Goal: Task Accomplishment & Management: Manage account settings

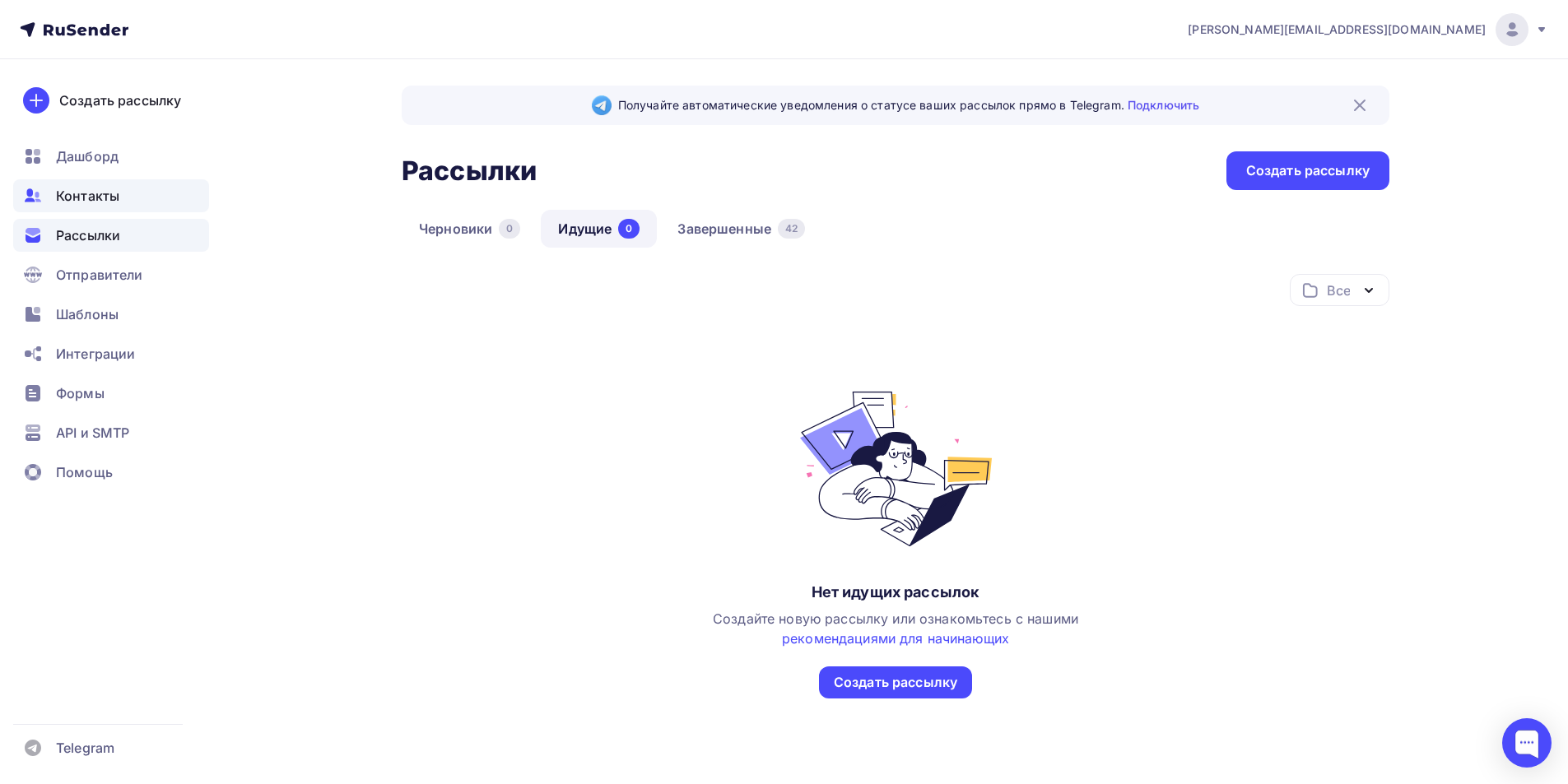
click at [91, 198] on span "Контакты" at bounding box center [87, 196] width 63 height 20
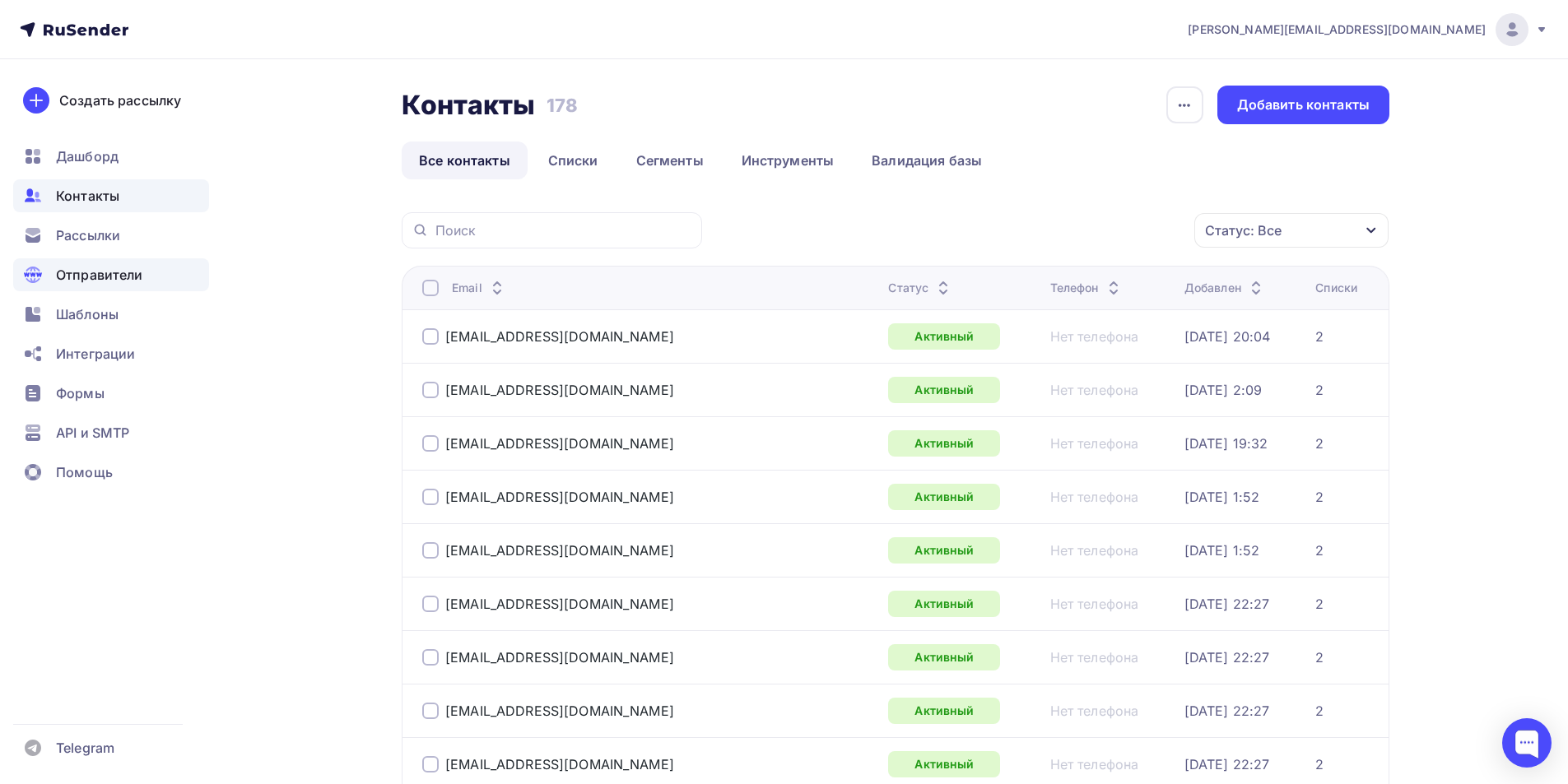
click at [108, 274] on span "Отправители" at bounding box center [100, 274] width 87 height 20
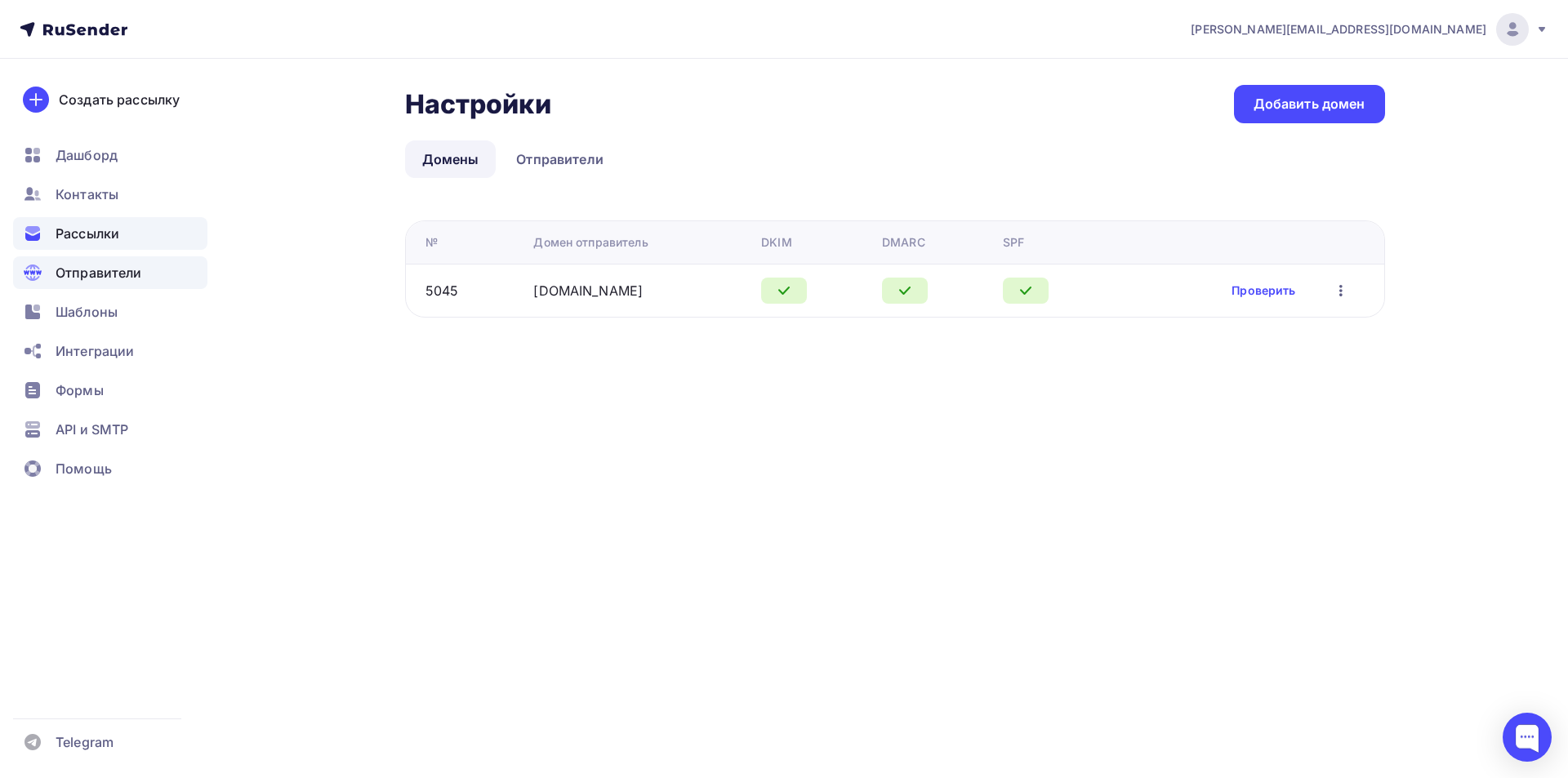
click at [93, 250] on ul "Дашборд Контакты Рассылки Отправители Шаблоны Интеграции Формы API и SMTP Помощь" at bounding box center [111, 317] width 195 height 355
click at [95, 239] on span "Рассылки" at bounding box center [88, 233] width 64 height 19
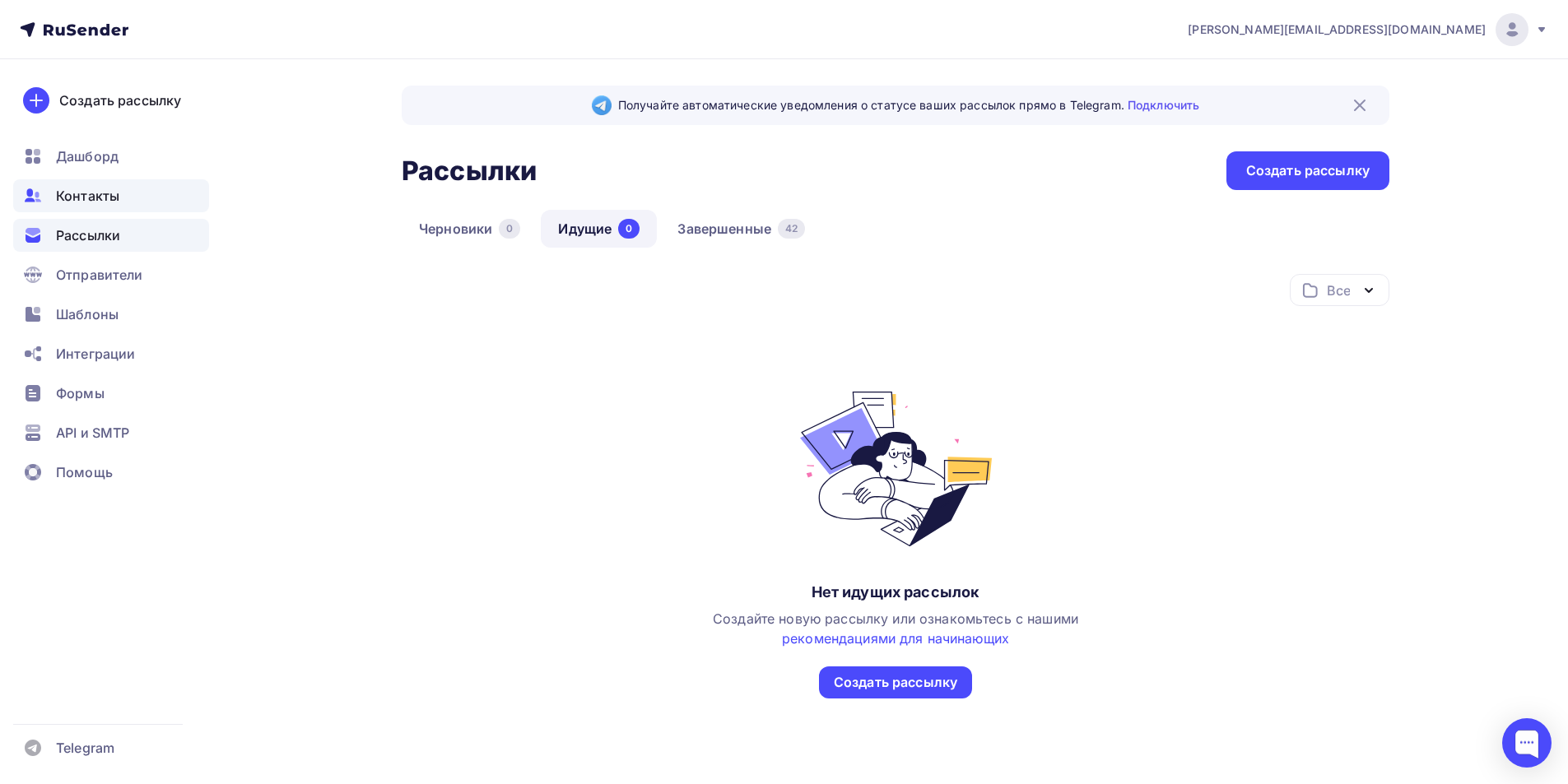
click at [94, 202] on span "Контакты" at bounding box center [87, 196] width 63 height 20
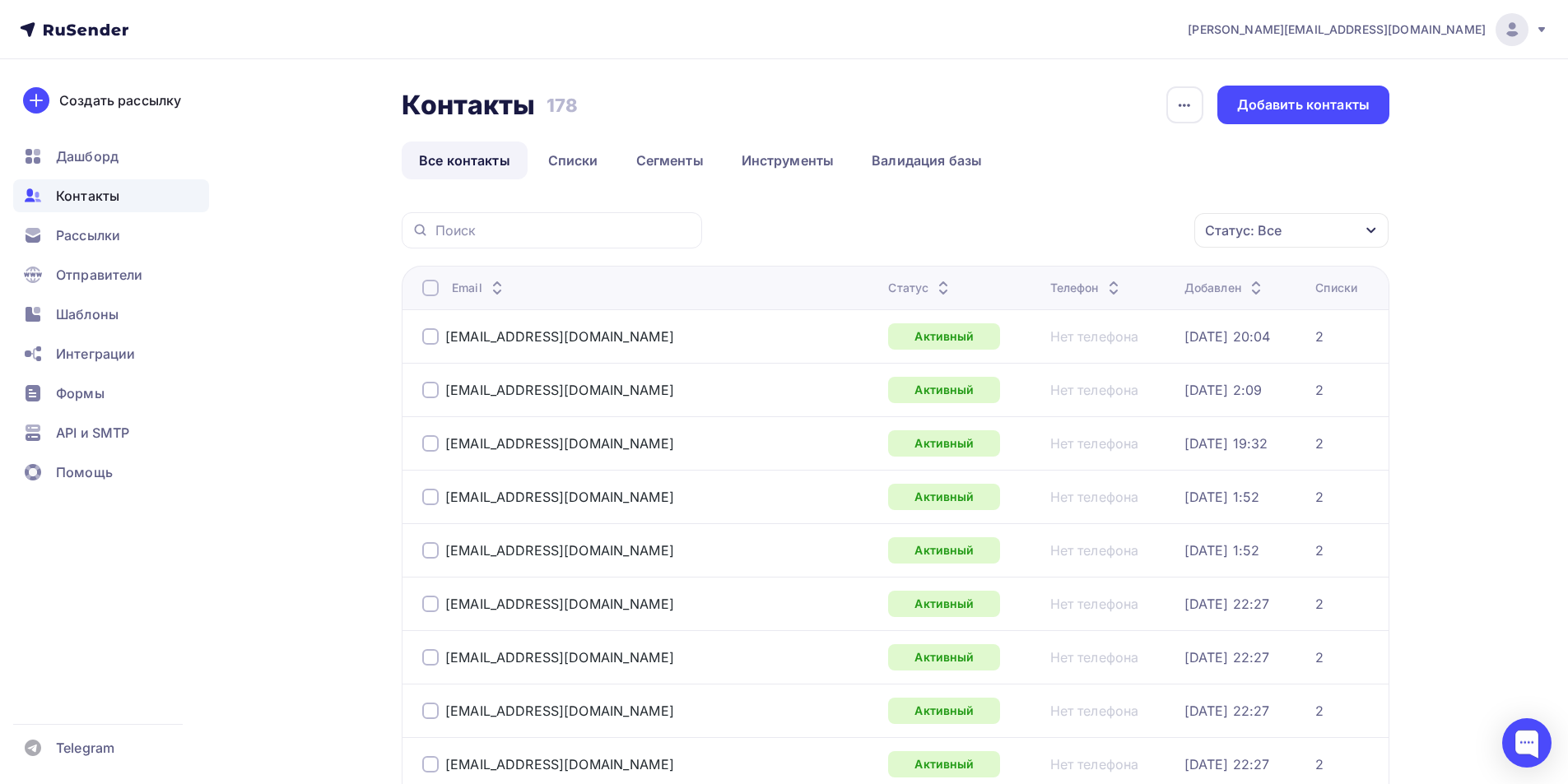
click at [1367, 231] on icon "button" at bounding box center [1371, 230] width 13 height 13
click at [1323, 219] on div "Статус: Все" at bounding box center [1292, 230] width 194 height 35
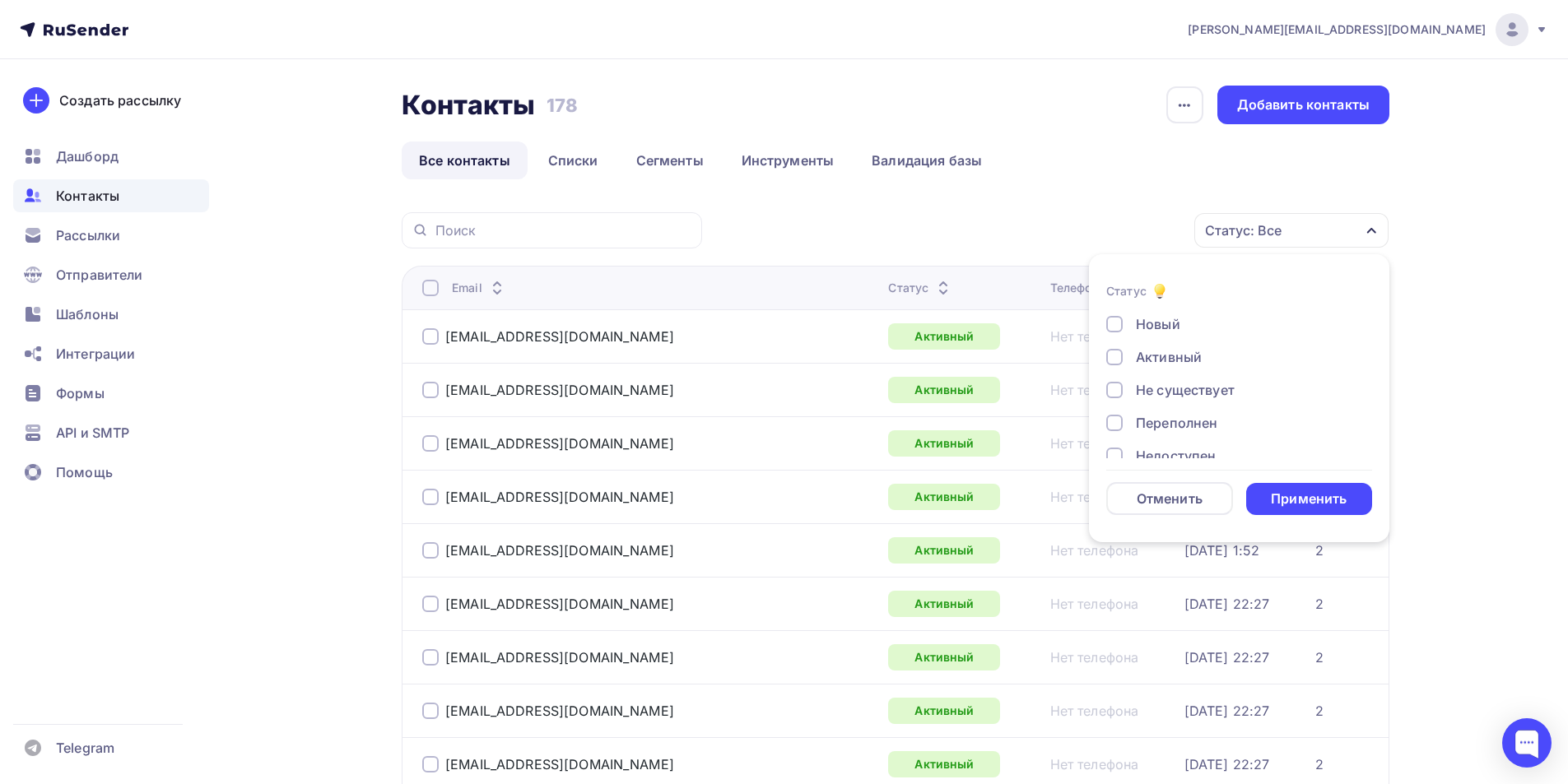
click at [1112, 393] on div at bounding box center [1114, 389] width 16 height 16
click at [1112, 421] on div at bounding box center [1114, 422] width 16 height 16
click at [1118, 372] on div at bounding box center [1114, 373] width 16 height 16
drag, startPoint x: 1115, startPoint y: 407, endPoint x: 1121, endPoint y: 424, distance: 18.0
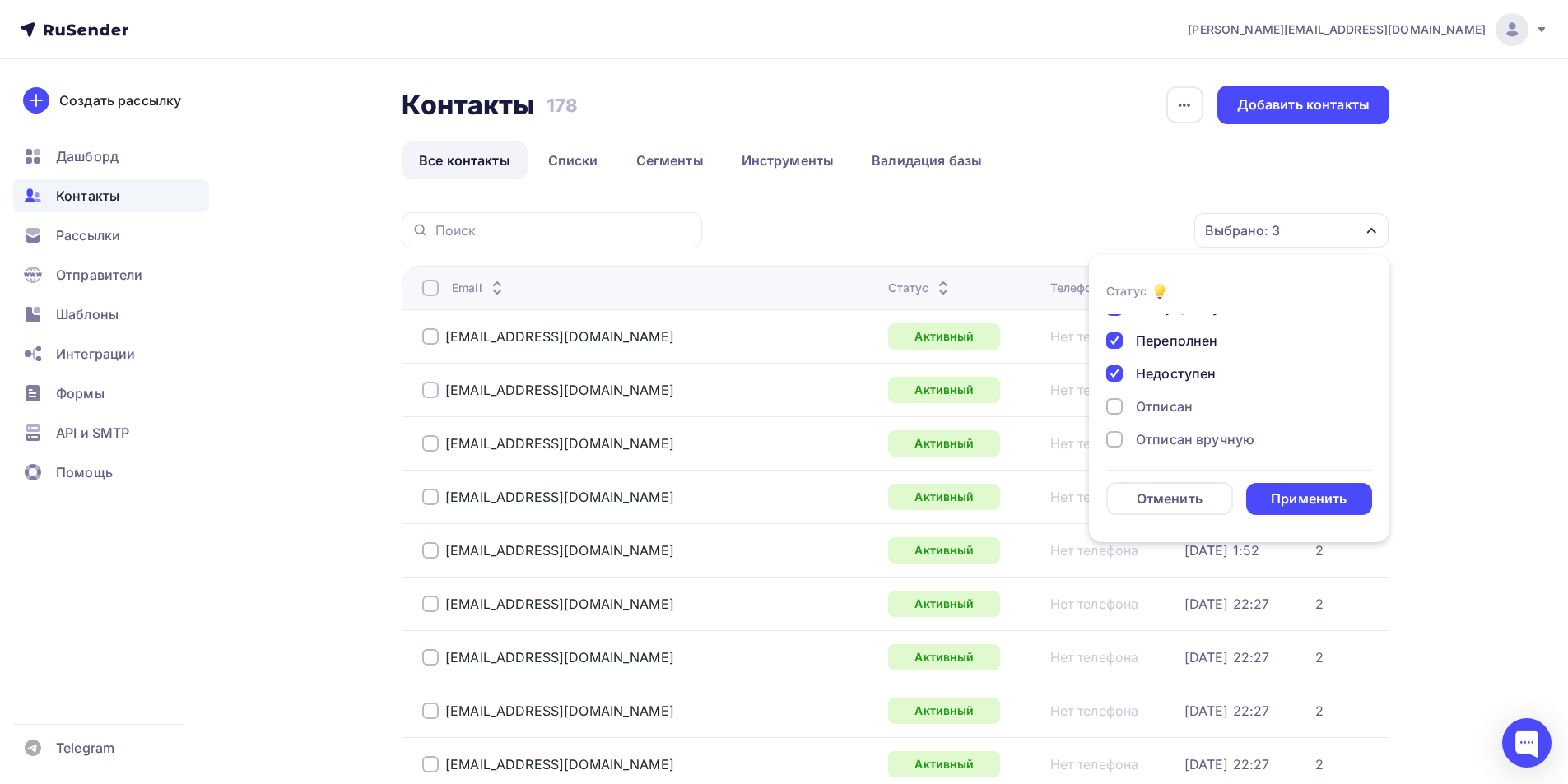
click at [1115, 409] on div at bounding box center [1114, 406] width 16 height 16
click at [1122, 440] on div at bounding box center [1114, 439] width 16 height 16
click at [1118, 437] on div at bounding box center [1114, 435] width 16 height 16
click at [1337, 501] on div "Применить" at bounding box center [1309, 498] width 76 height 19
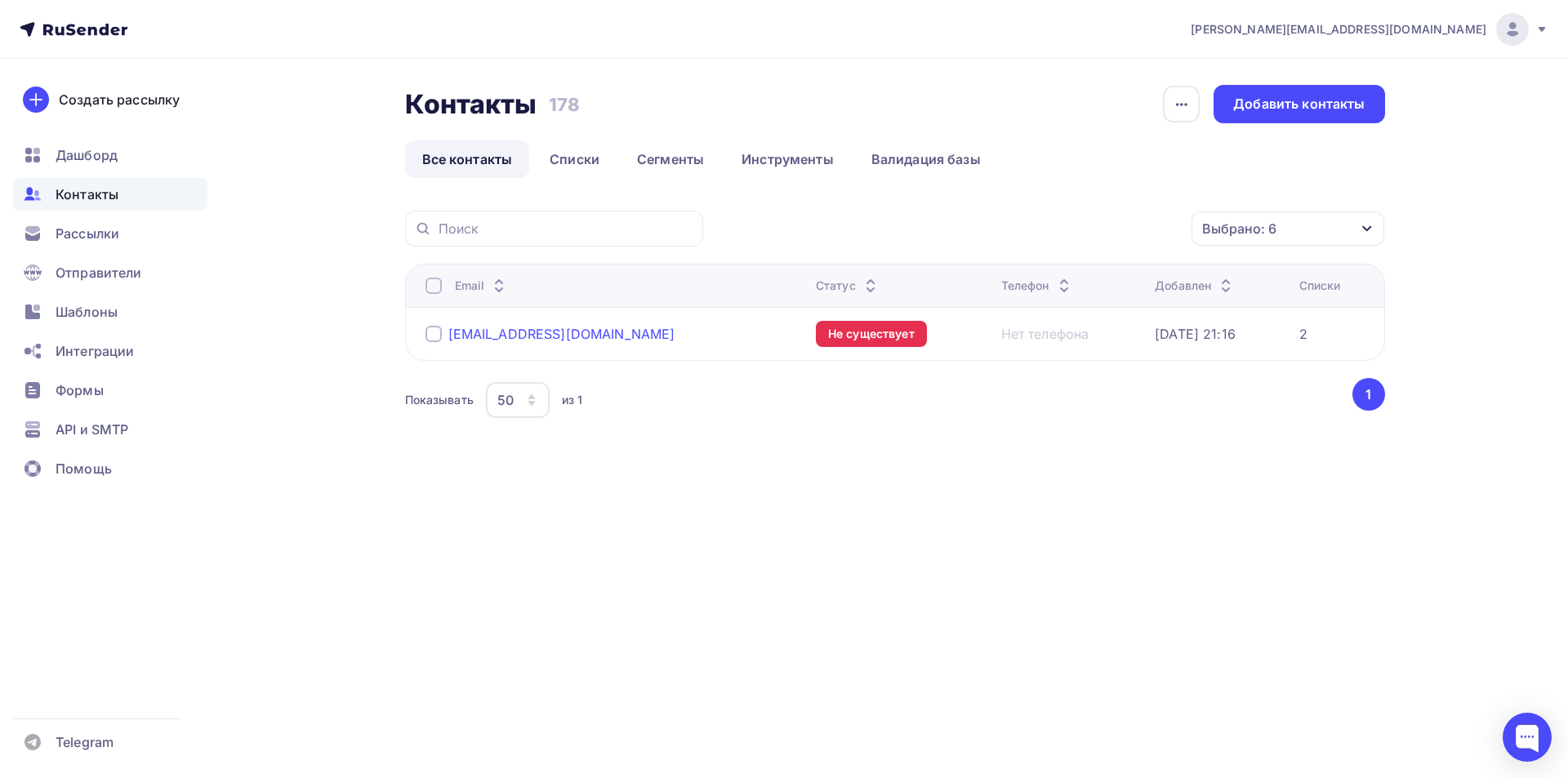
drag, startPoint x: 545, startPoint y: 330, endPoint x: 486, endPoint y: 330, distance: 59.0
click at [486, 330] on div "[EMAIL_ADDRESS][DOMAIN_NAME]" at bounding box center [614, 334] width 378 height 27
click at [622, 341] on div "[EMAIL_ADDRESS][DOMAIN_NAME]" at bounding box center [614, 334] width 378 height 27
drag, startPoint x: 588, startPoint y: 332, endPoint x: 455, endPoint y: 339, distance: 133.2
click at [448, 342] on div "[EMAIL_ADDRESS][DOMAIN_NAME]" at bounding box center [614, 334] width 378 height 27
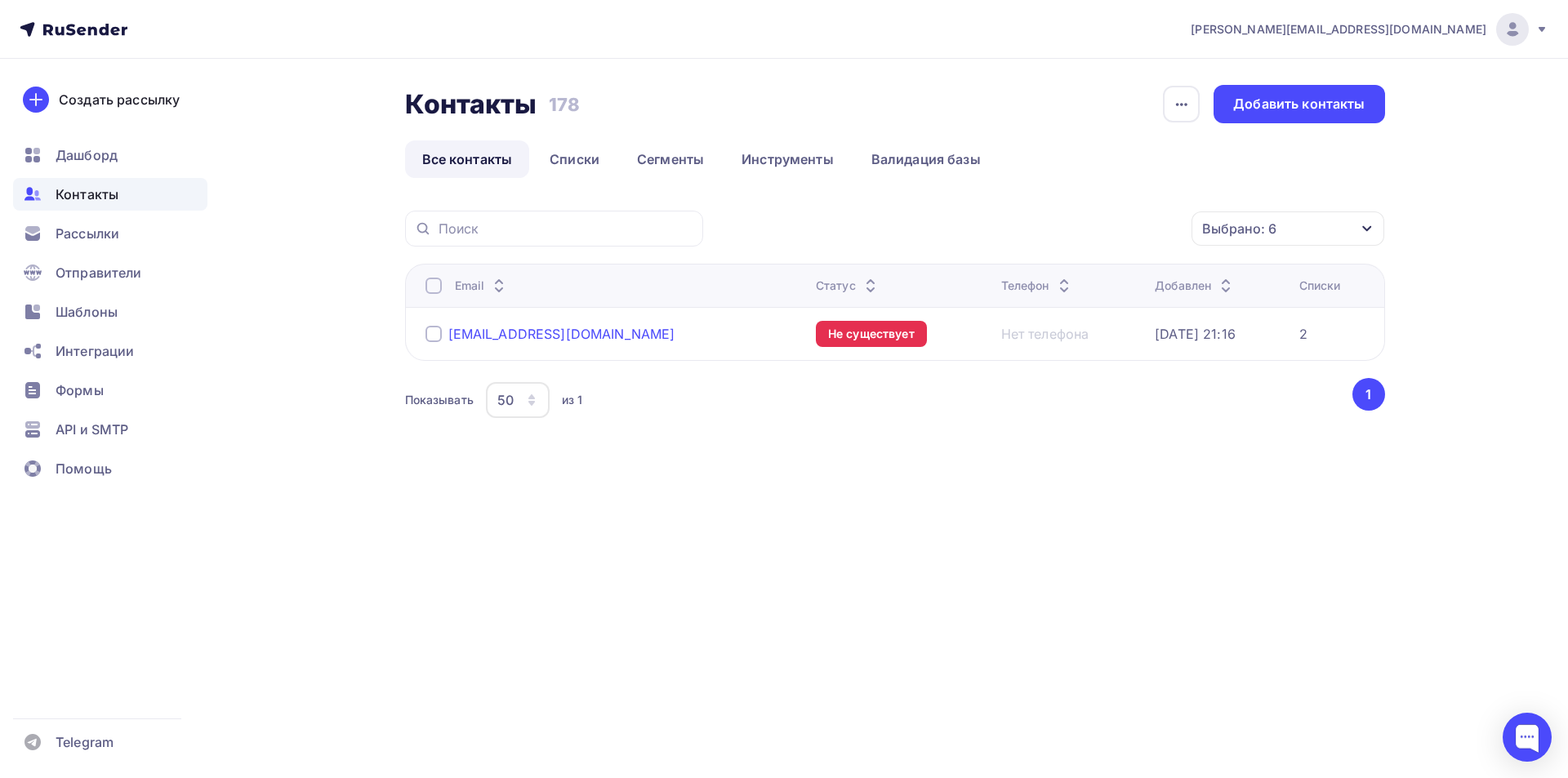
copy div "[EMAIL_ADDRESS][DOMAIN_NAME]"
click at [434, 336] on div at bounding box center [433, 333] width 16 height 16
click at [1129, 226] on div "Действие" at bounding box center [1070, 229] width 216 height 32
click at [1056, 339] on div "Удалить" at bounding box center [1069, 342] width 176 height 19
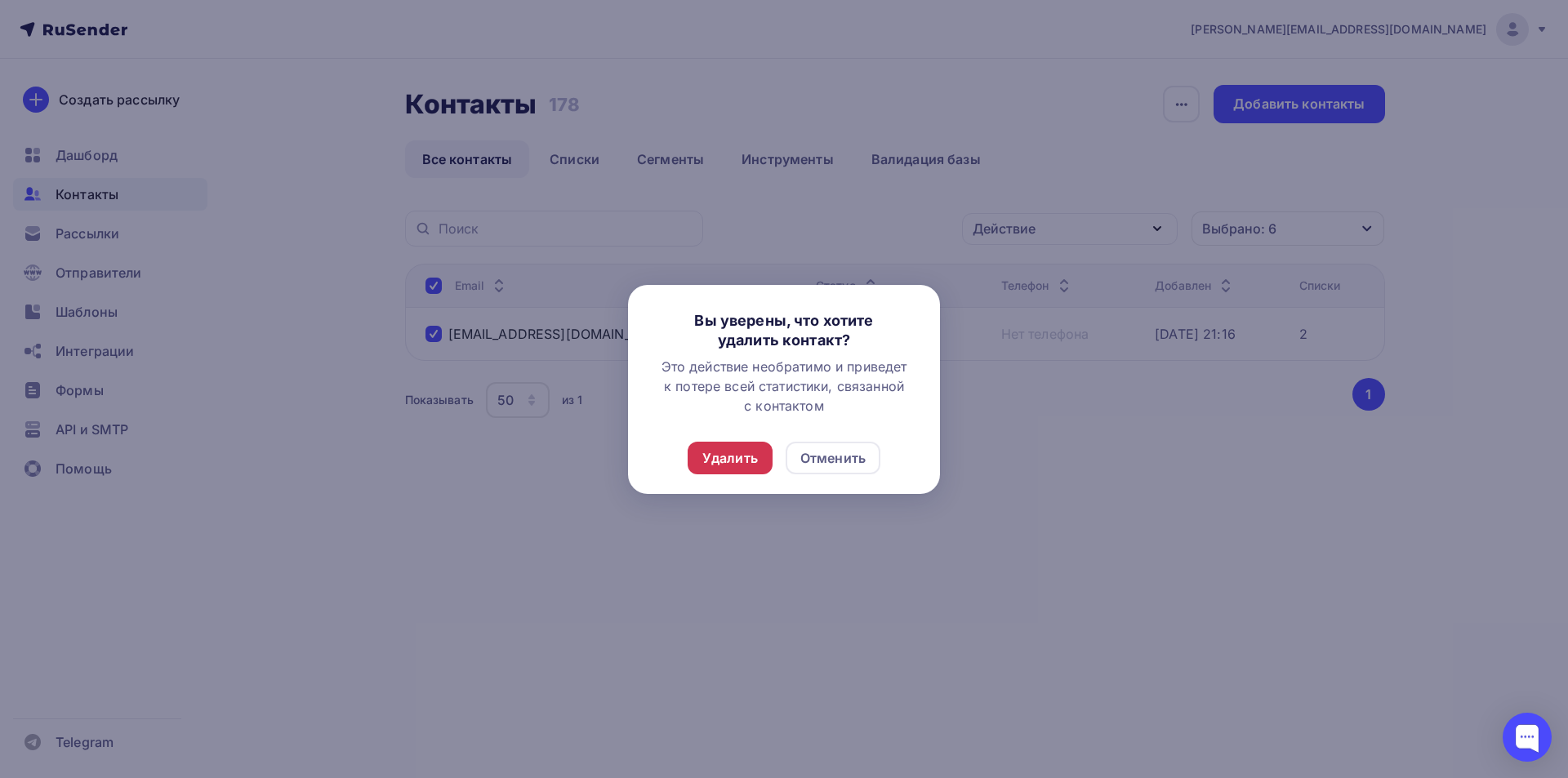
click at [760, 452] on div "Удалить" at bounding box center [730, 458] width 85 height 33
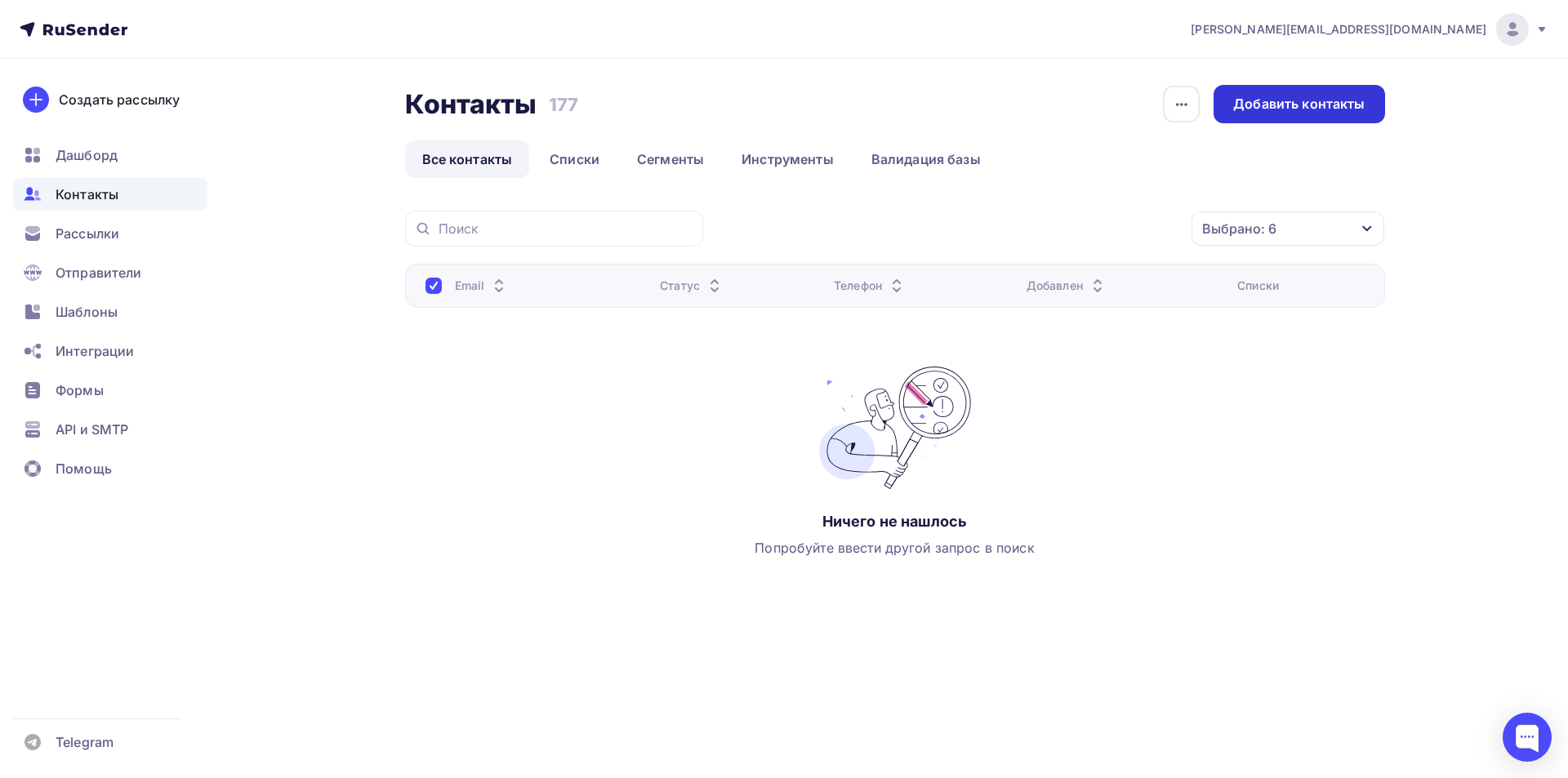
click at [1293, 95] on div "Добавить контакты" at bounding box center [1298, 103] width 132 height 19
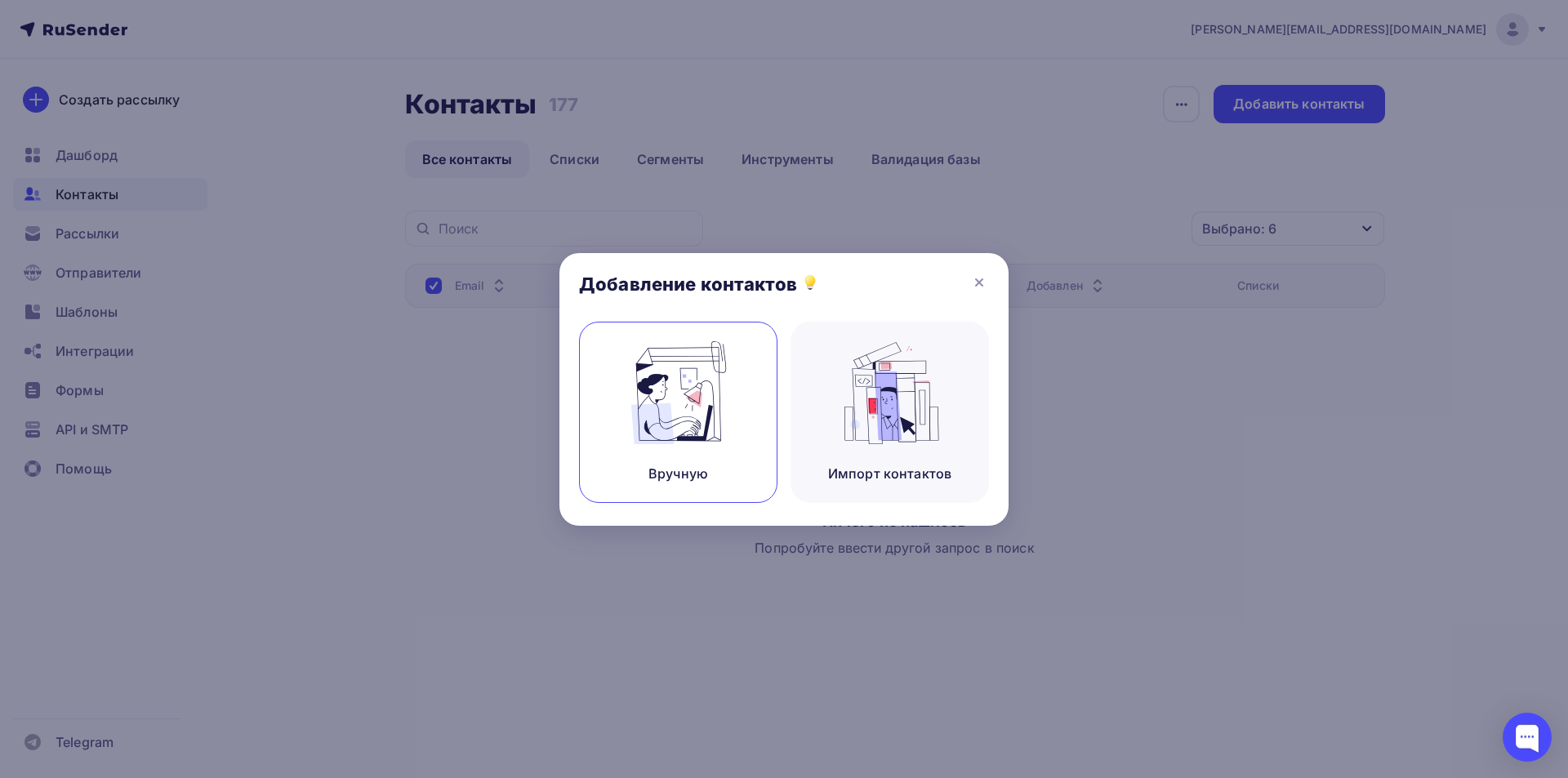
click at [639, 411] on img at bounding box center [678, 393] width 110 height 103
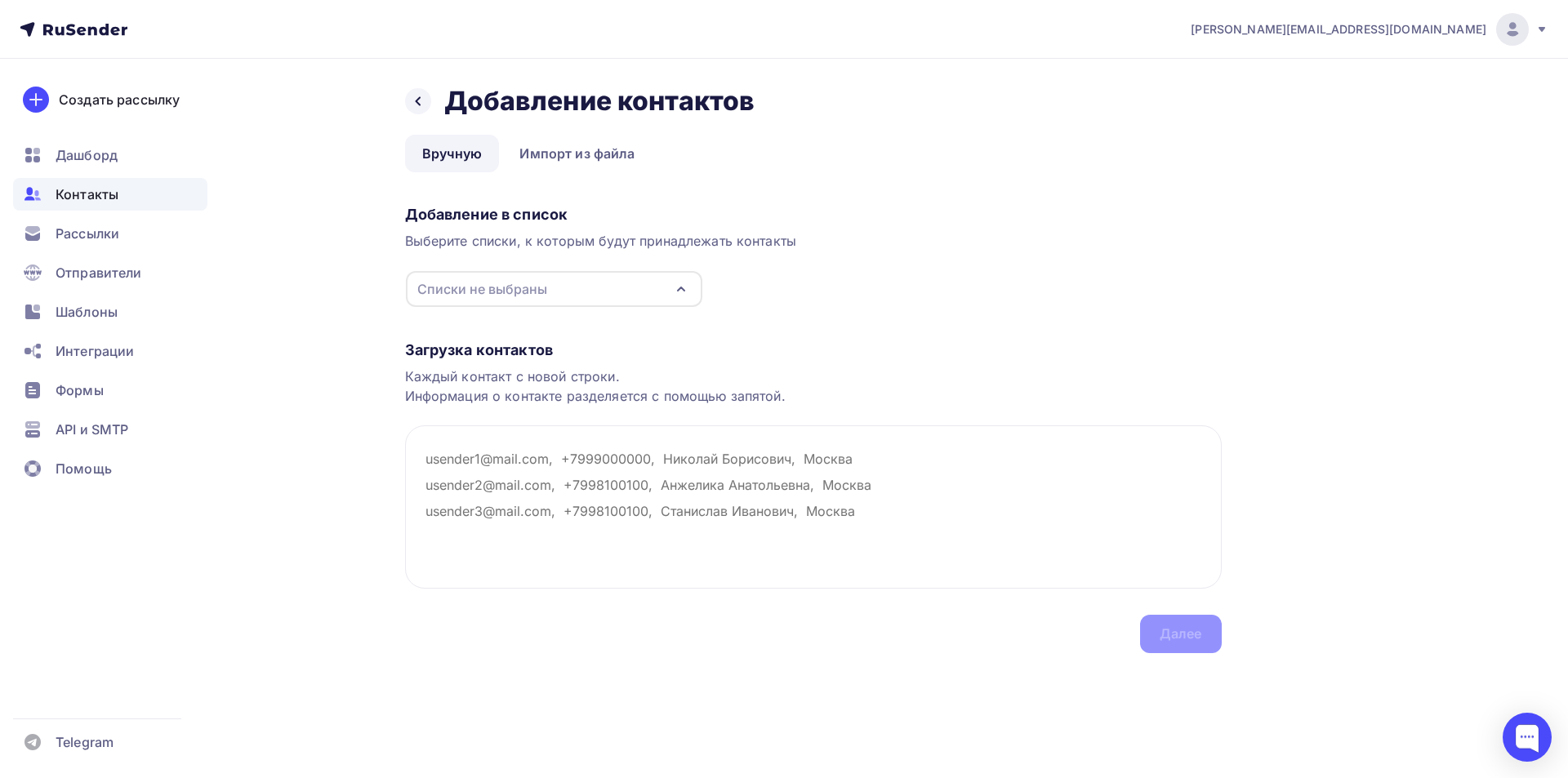
click at [487, 288] on div "Списки не выбраны" at bounding box center [482, 289] width 130 height 19
click at [455, 356] on div "2" at bounding box center [455, 350] width 8 height 19
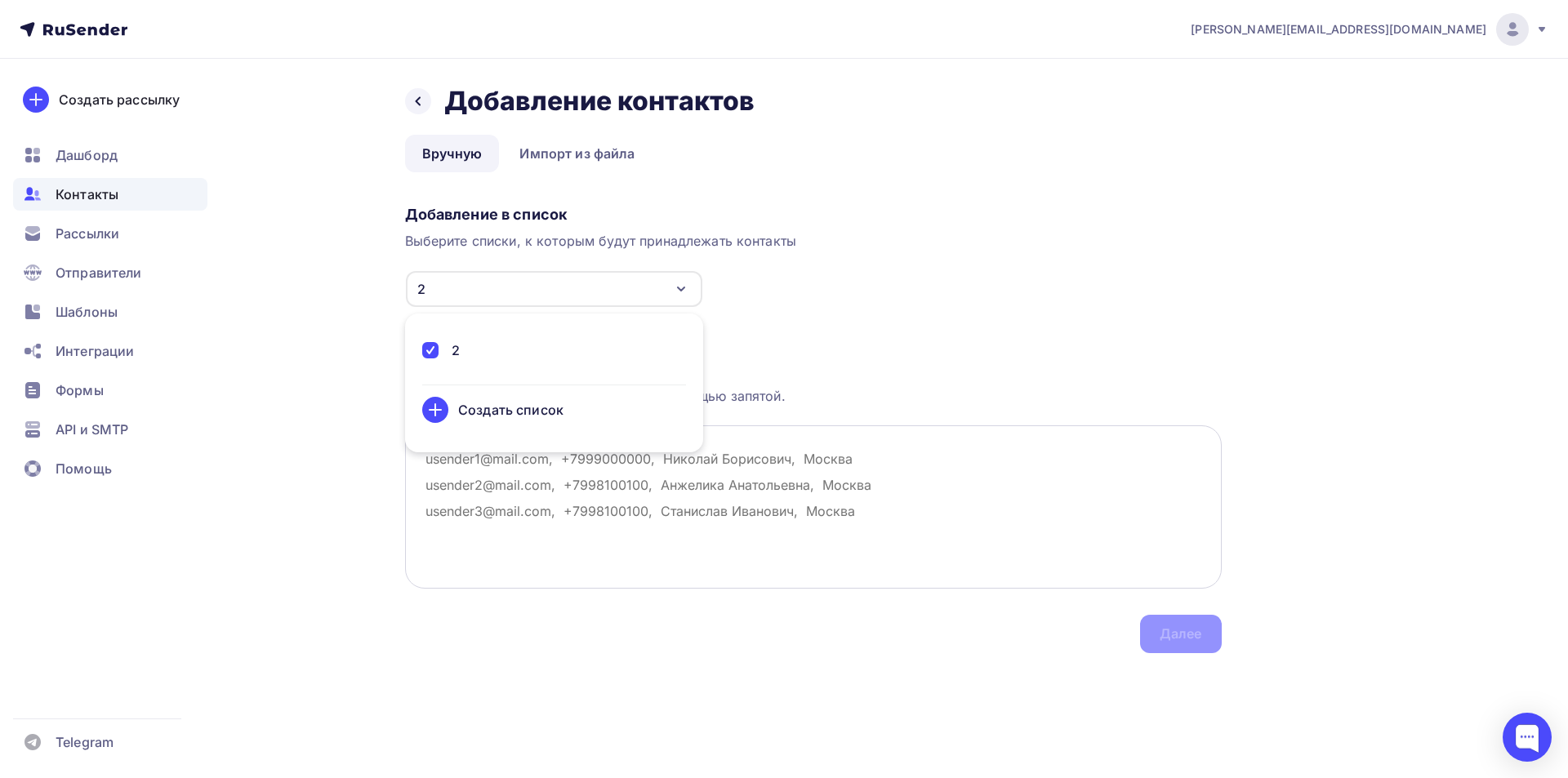
click at [492, 483] on textarea at bounding box center [813, 507] width 816 height 164
paste textarea "[EMAIL_ADDRESS][DOMAIN_NAME]"
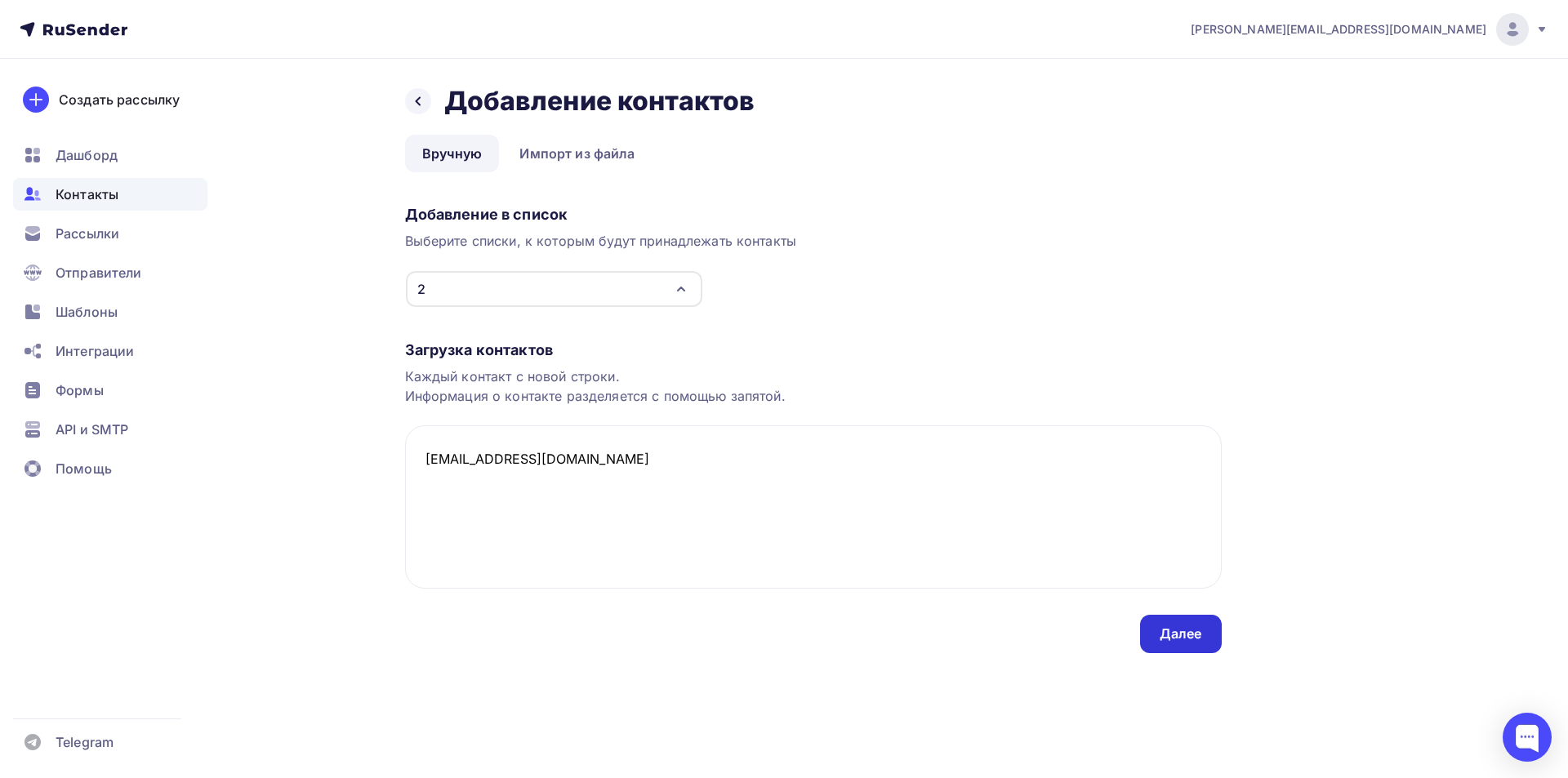
type textarea "[EMAIL_ADDRESS][DOMAIN_NAME]"
click at [1158, 623] on div "Далее" at bounding box center [1181, 633] width 81 height 38
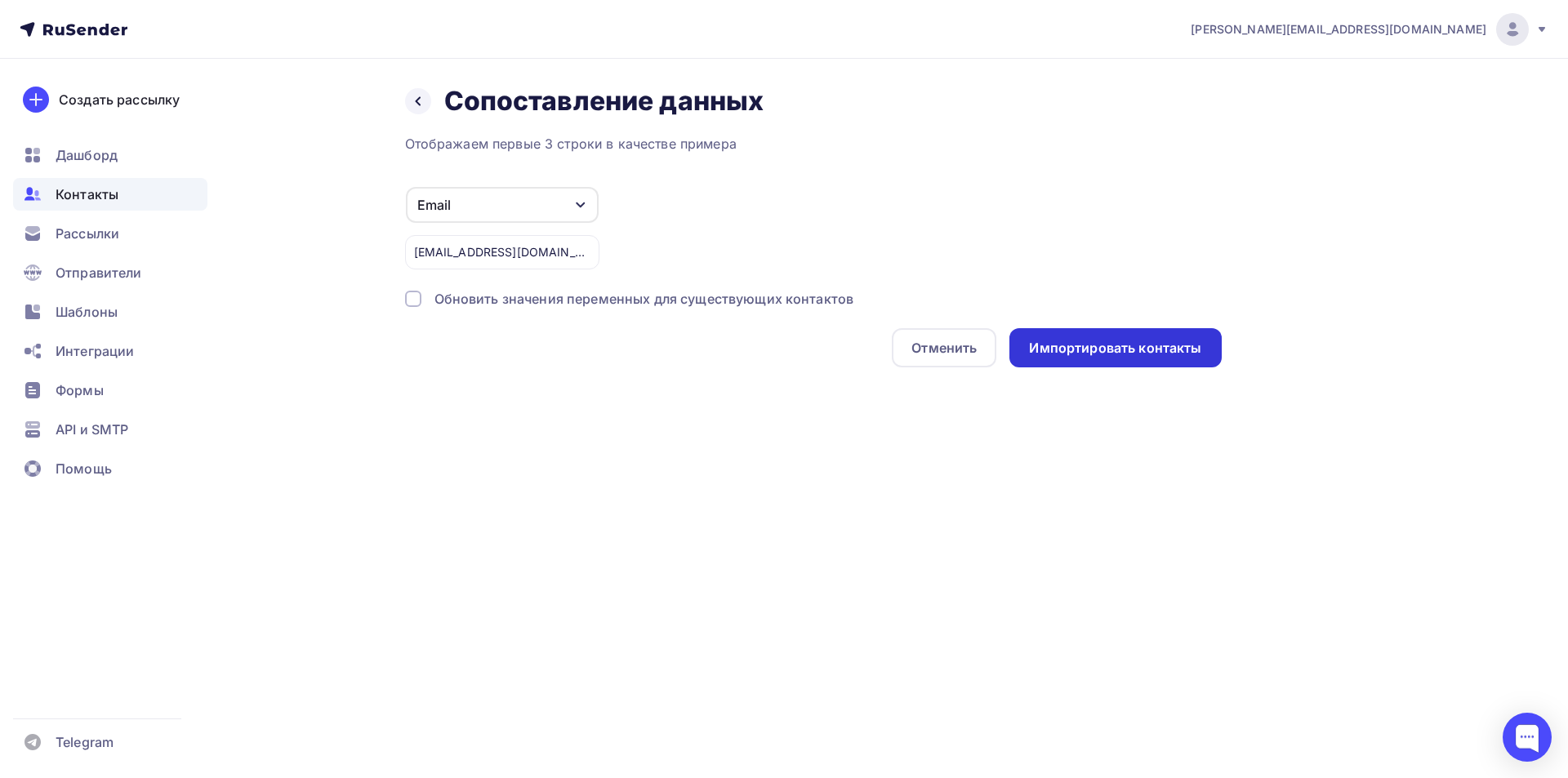
click at [1141, 355] on div "Импортировать контакты" at bounding box center [1115, 347] width 172 height 19
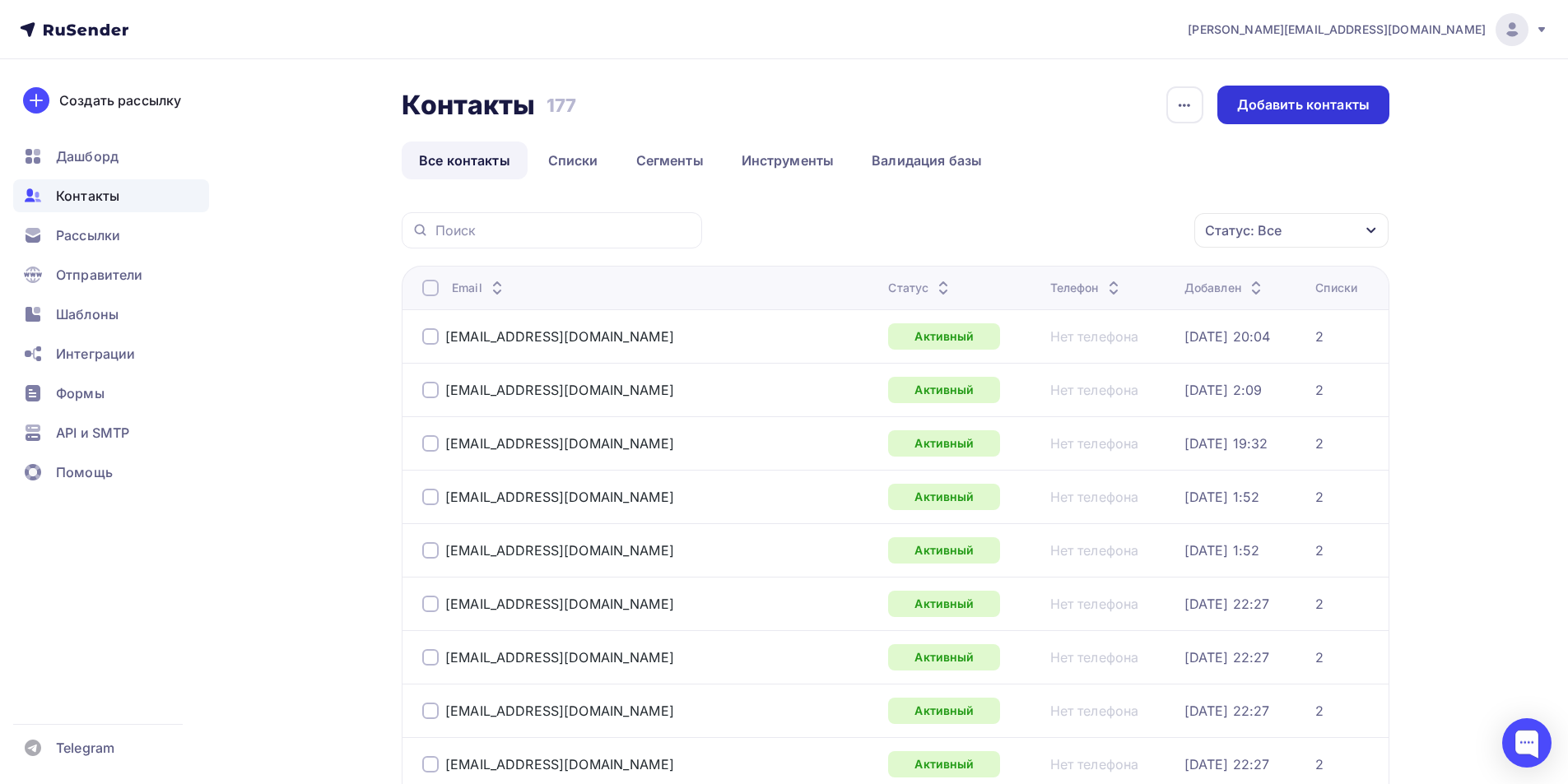
click at [1369, 108] on div "Добавить контакты" at bounding box center [1303, 104] width 172 height 38
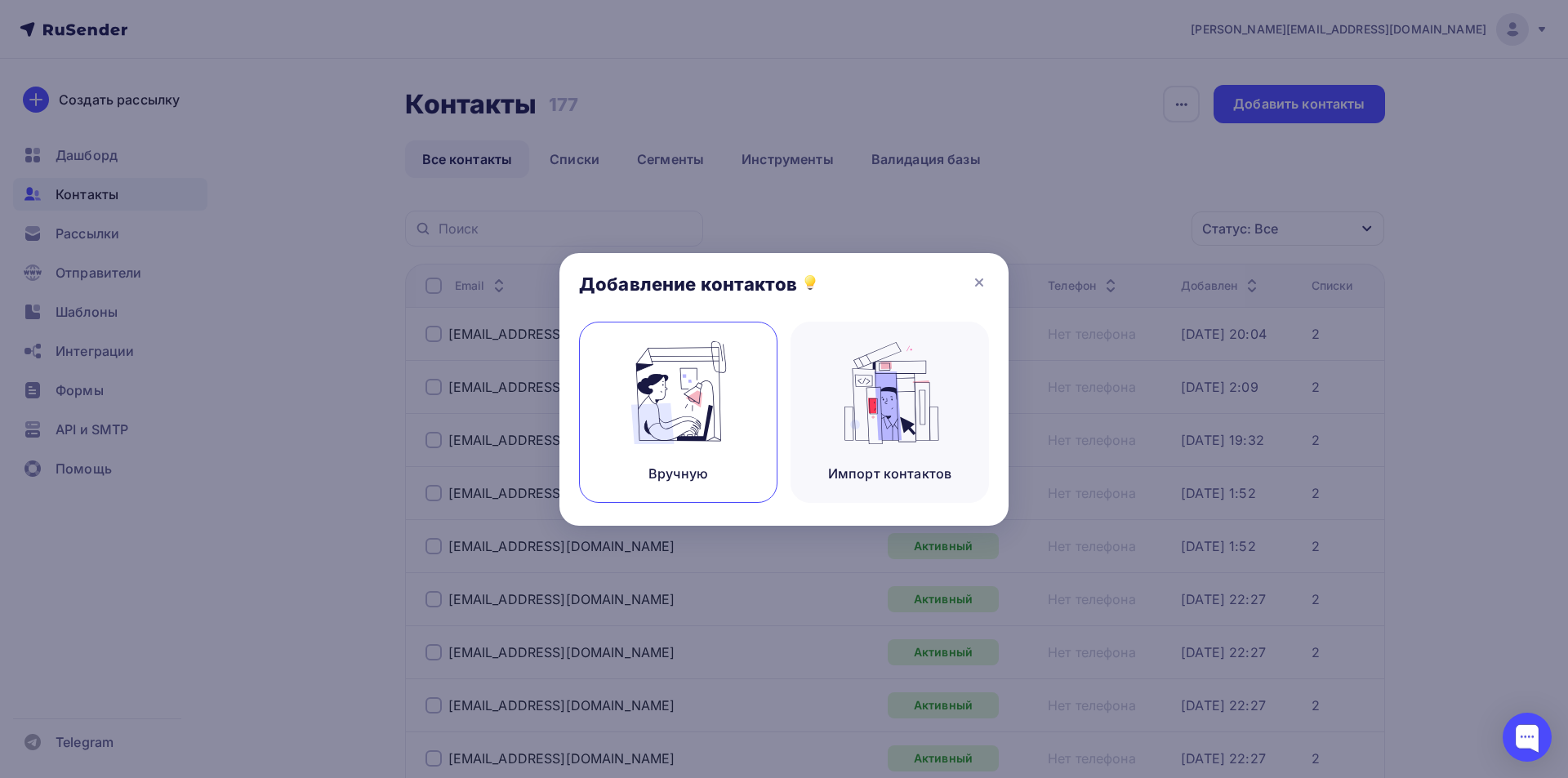
click at [700, 389] on img at bounding box center [678, 393] width 110 height 103
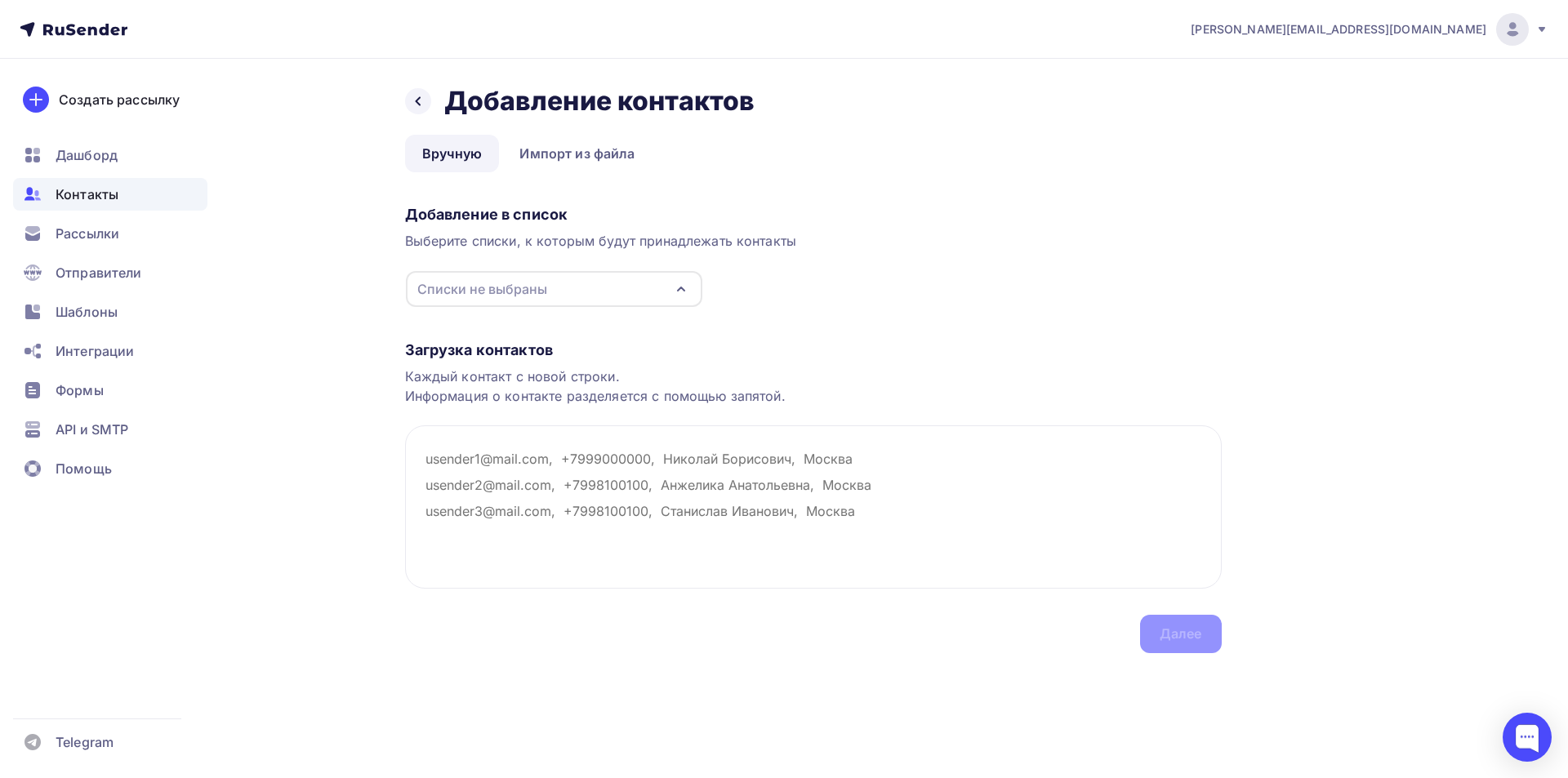
click at [514, 295] on div "Списки не выбраны" at bounding box center [482, 289] width 130 height 19
click at [463, 350] on div "2" at bounding box center [554, 350] width 264 height 19
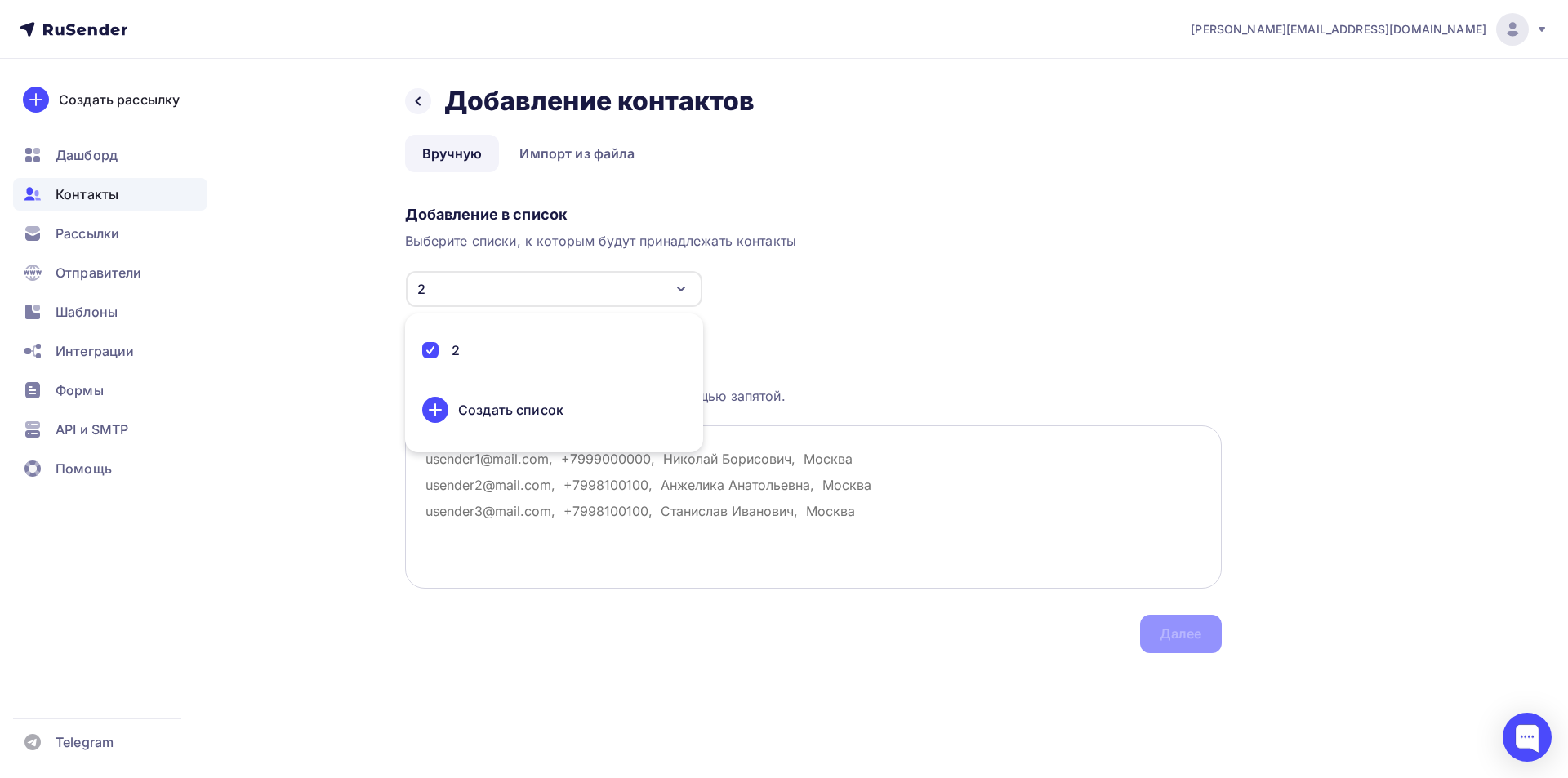
click at [524, 503] on textarea at bounding box center [813, 507] width 816 height 164
click at [504, 464] on textarea at bounding box center [813, 507] width 816 height 164
paste textarea "[EMAIL_ADDRESS][DOMAIN_NAME]"
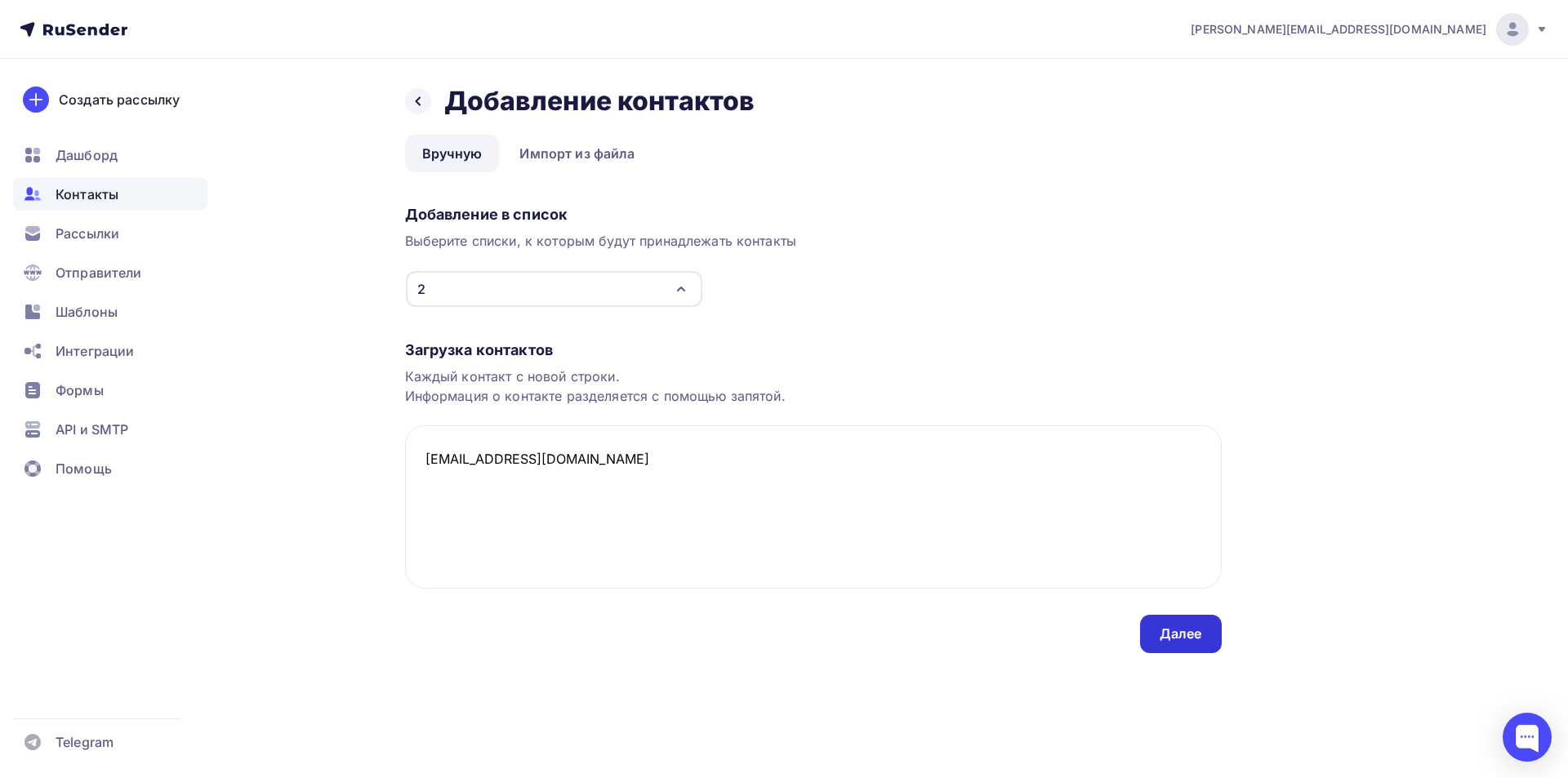
type textarea "[EMAIL_ADDRESS][DOMAIN_NAME]"
click at [1169, 628] on div "Далее" at bounding box center [1181, 633] width 42 height 19
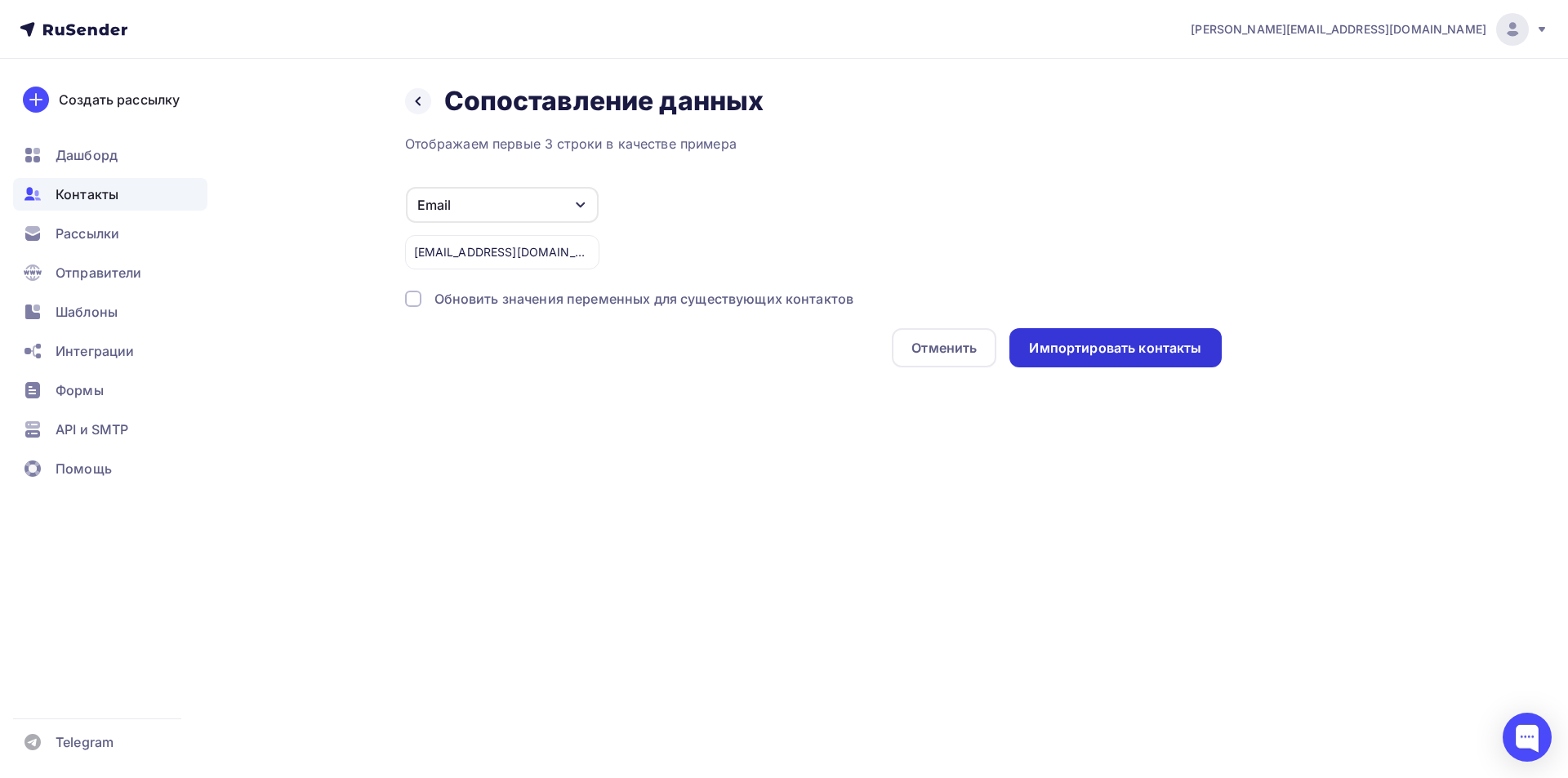
click at [1137, 340] on div "Импортировать контакты" at bounding box center [1115, 347] width 172 height 19
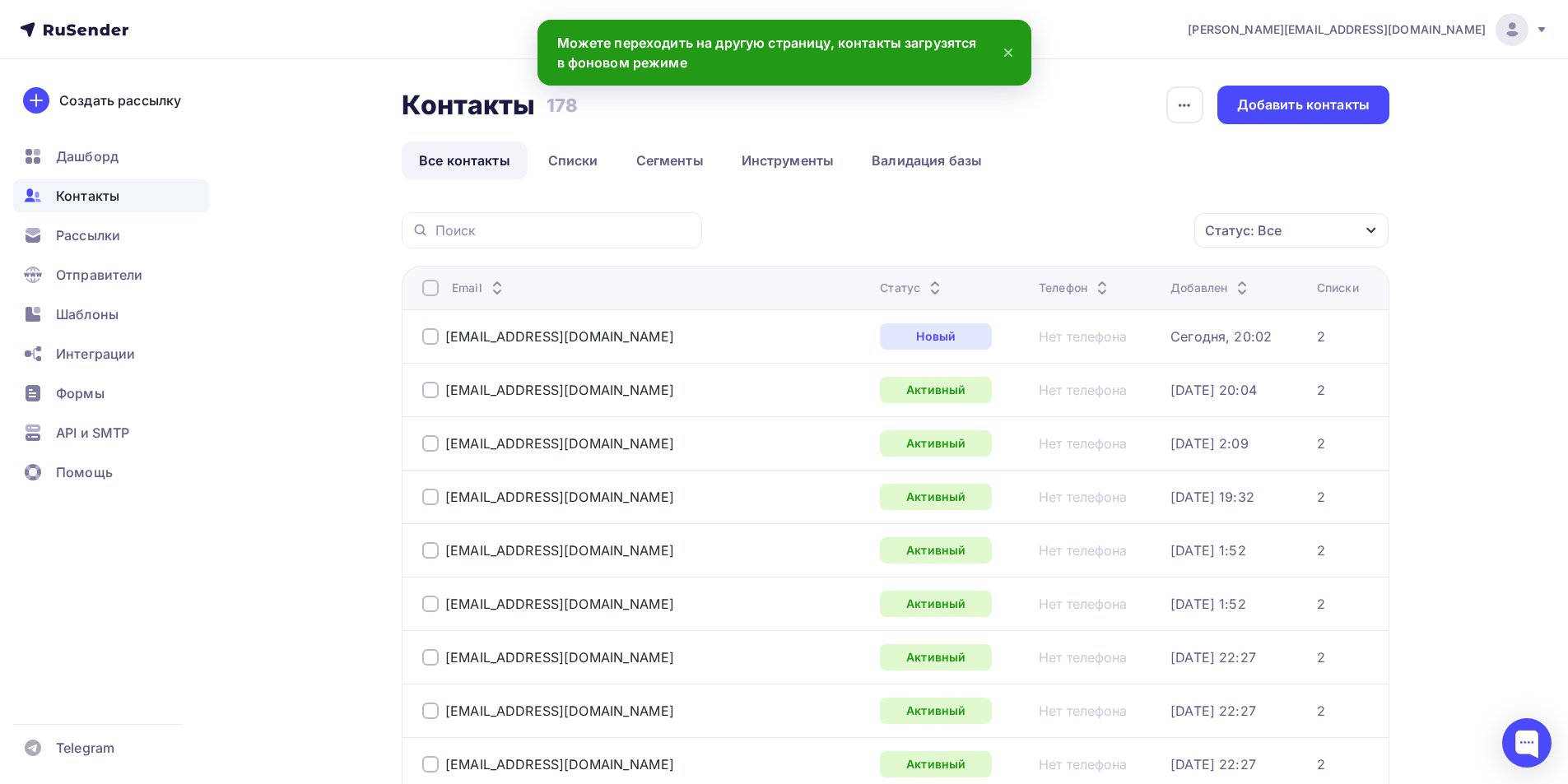
click at [1309, 224] on div "Статус: Все" at bounding box center [1292, 230] width 194 height 35
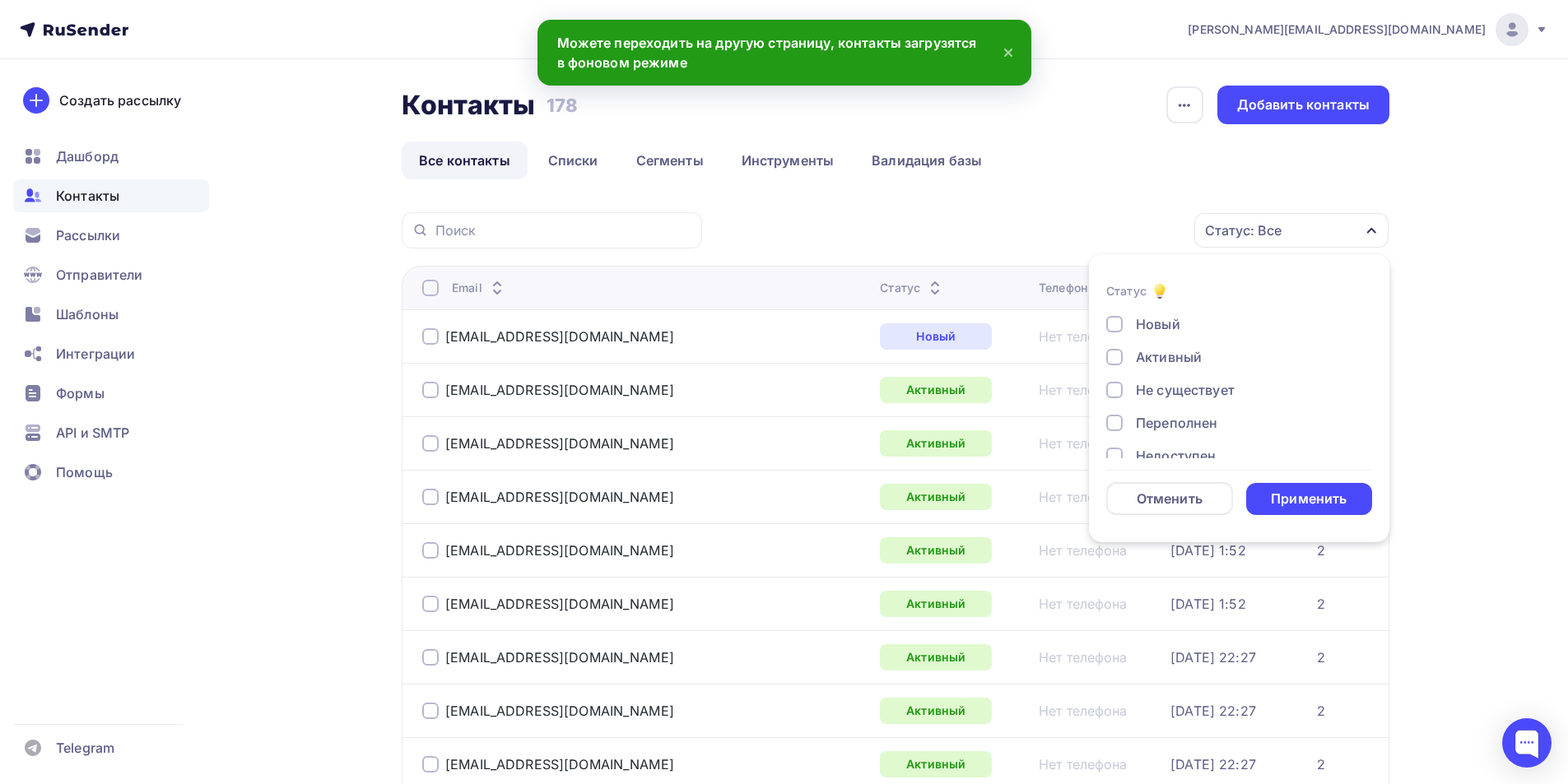
click at [1142, 389] on div "Не существует" at bounding box center [1185, 390] width 99 height 20
click at [1139, 412] on div "Новый Активный Не существует Переполнен Недоступен Отписан Отписан вручную [GEO…" at bounding box center [1239, 439] width 266 height 250
click at [1145, 416] on div "Переполнен" at bounding box center [1176, 423] width 81 height 20
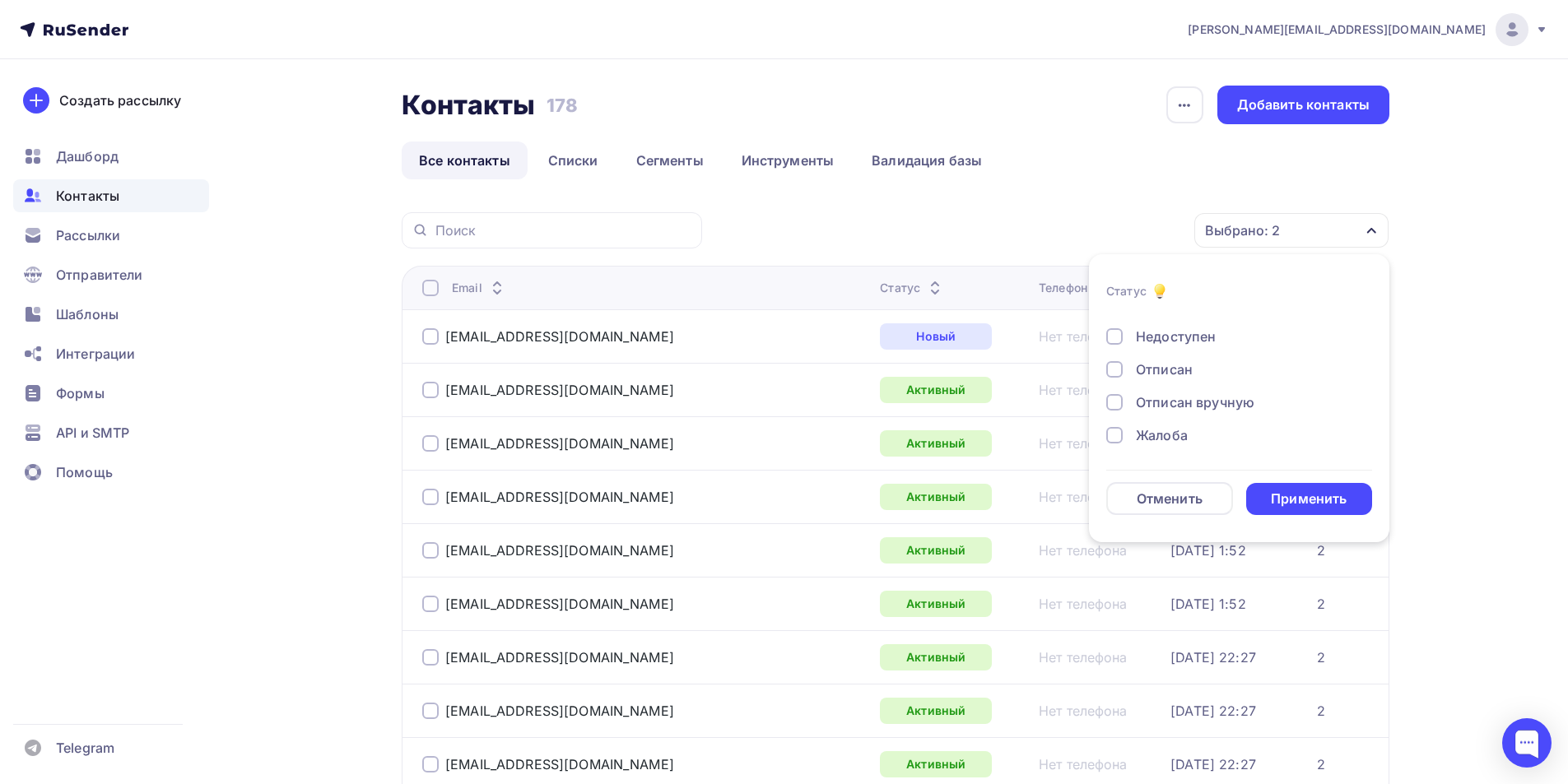
scroll to position [37, 0]
click at [1156, 412] on div "Недоступен" at bounding box center [1176, 419] width 80 height 20
click at [1158, 444] on div "Новый Активный Не существует Переполнен Недоступен Отписан Отписан вручную [GEO…" at bounding box center [1239, 402] width 266 height 250
click at [1158, 444] on div "Отписан" at bounding box center [1164, 452] width 57 height 20
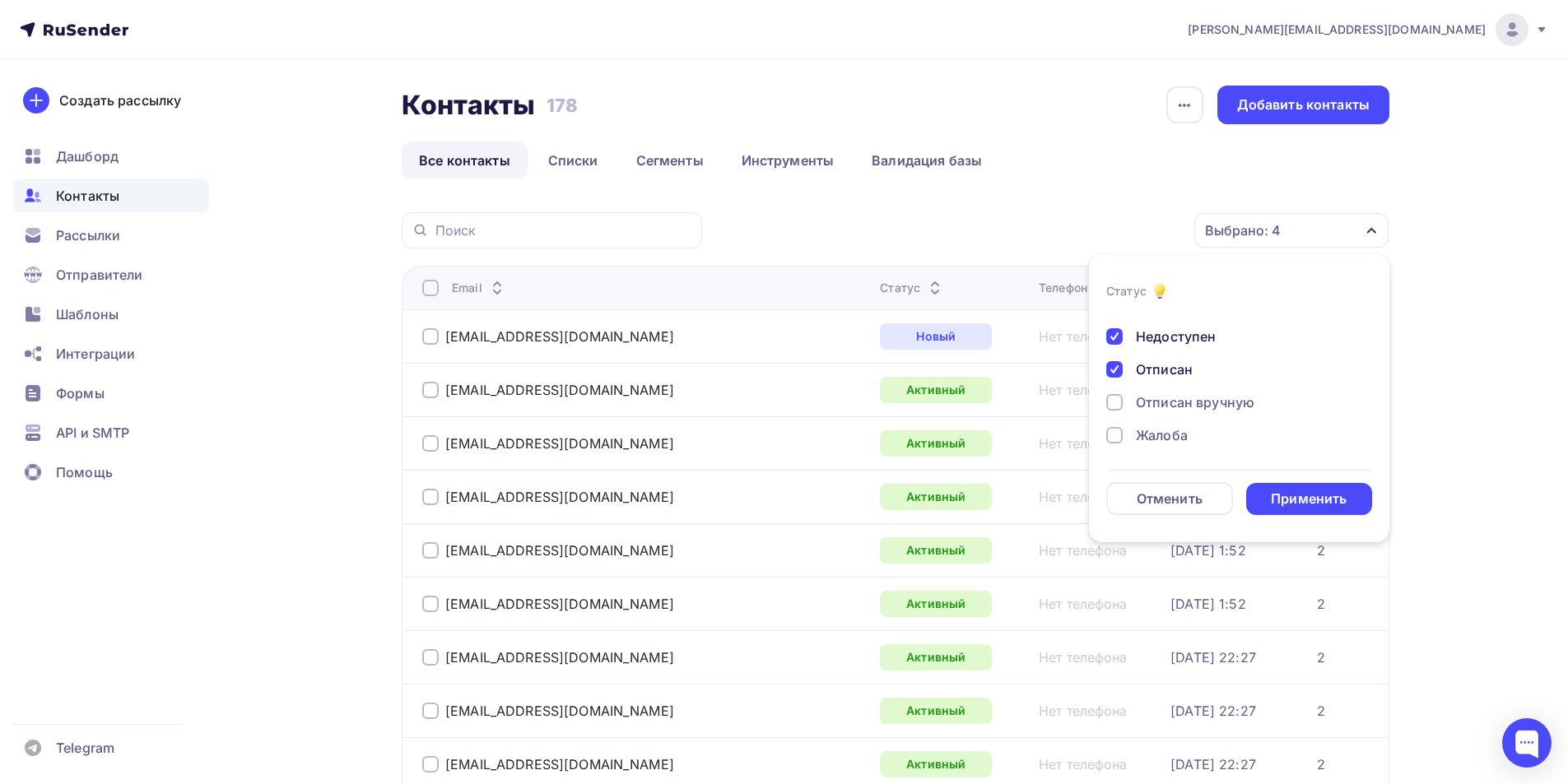
click at [1161, 406] on div "Отписан вручную" at bounding box center [1194, 402] width 119 height 20
click at [1162, 424] on div "Новый Активный Не существует Переполнен Недоступен Отписан Отписан вручную [GEO…" at bounding box center [1239, 320] width 266 height 250
click at [1163, 429] on div "Жалоба" at bounding box center [1162, 435] width 52 height 20
click at [1292, 494] on div "Применить" at bounding box center [1309, 498] width 76 height 19
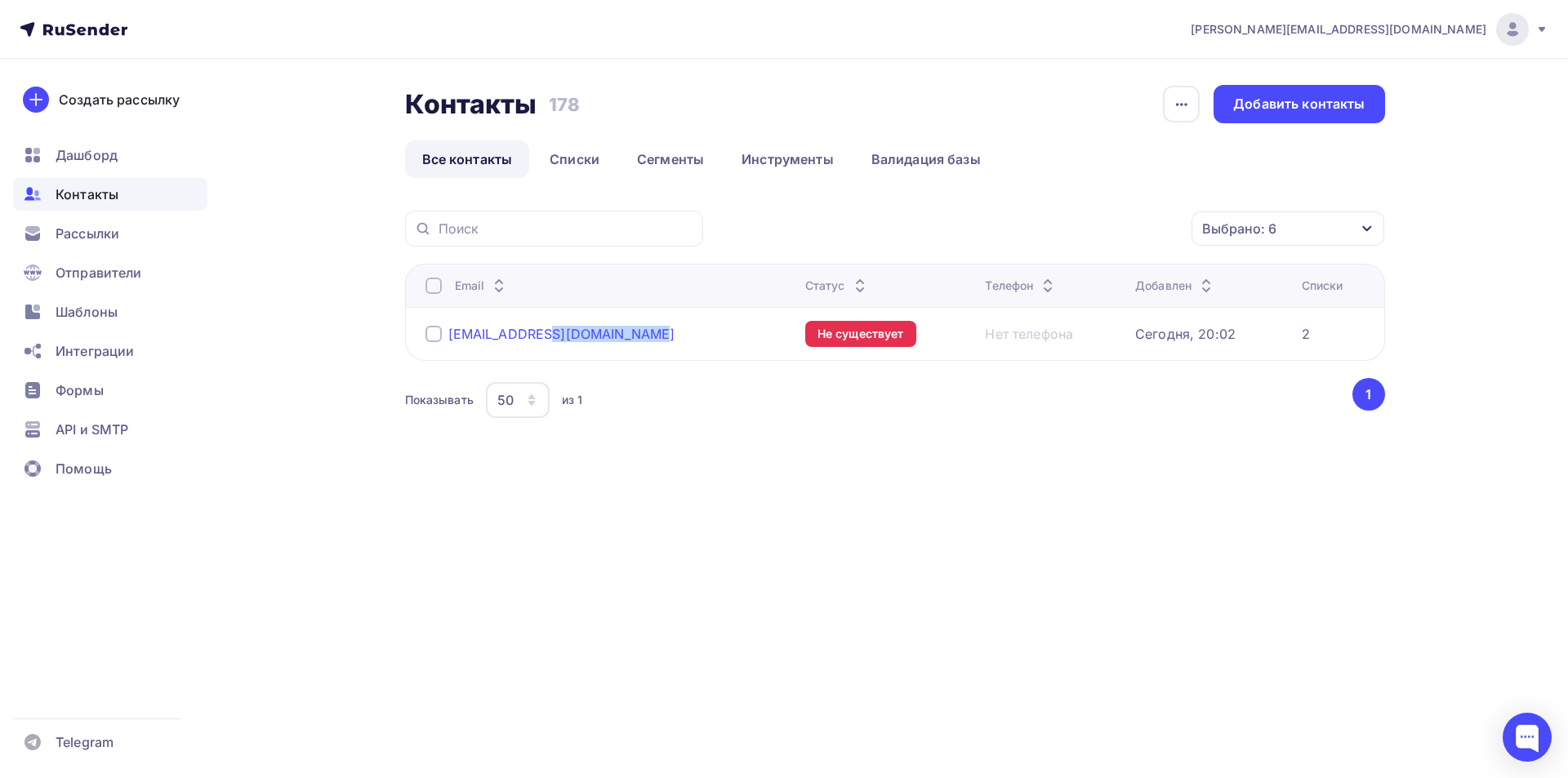
drag, startPoint x: 562, startPoint y: 332, endPoint x: 451, endPoint y: 336, distance: 111.1
click at [451, 336] on div "[EMAIL_ADDRESS][DOMAIN_NAME]" at bounding box center [608, 334] width 367 height 27
click at [432, 334] on div at bounding box center [433, 333] width 16 height 16
click at [436, 330] on div at bounding box center [433, 333] width 16 height 16
click at [435, 329] on div at bounding box center [433, 333] width 16 height 16
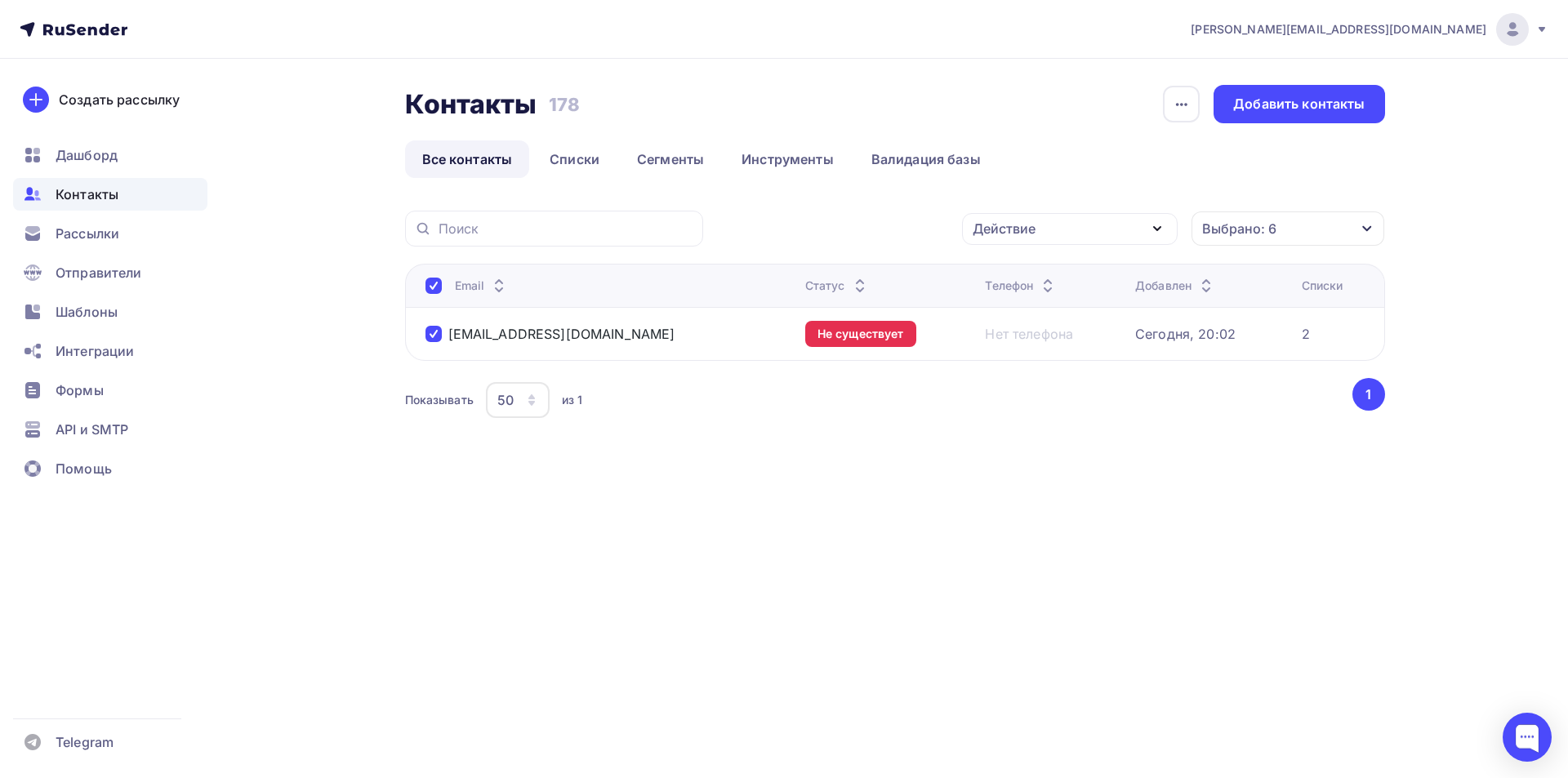
click at [1110, 232] on div "Действие" at bounding box center [1070, 229] width 216 height 32
click at [1023, 336] on div "Удалить" at bounding box center [1008, 342] width 54 height 19
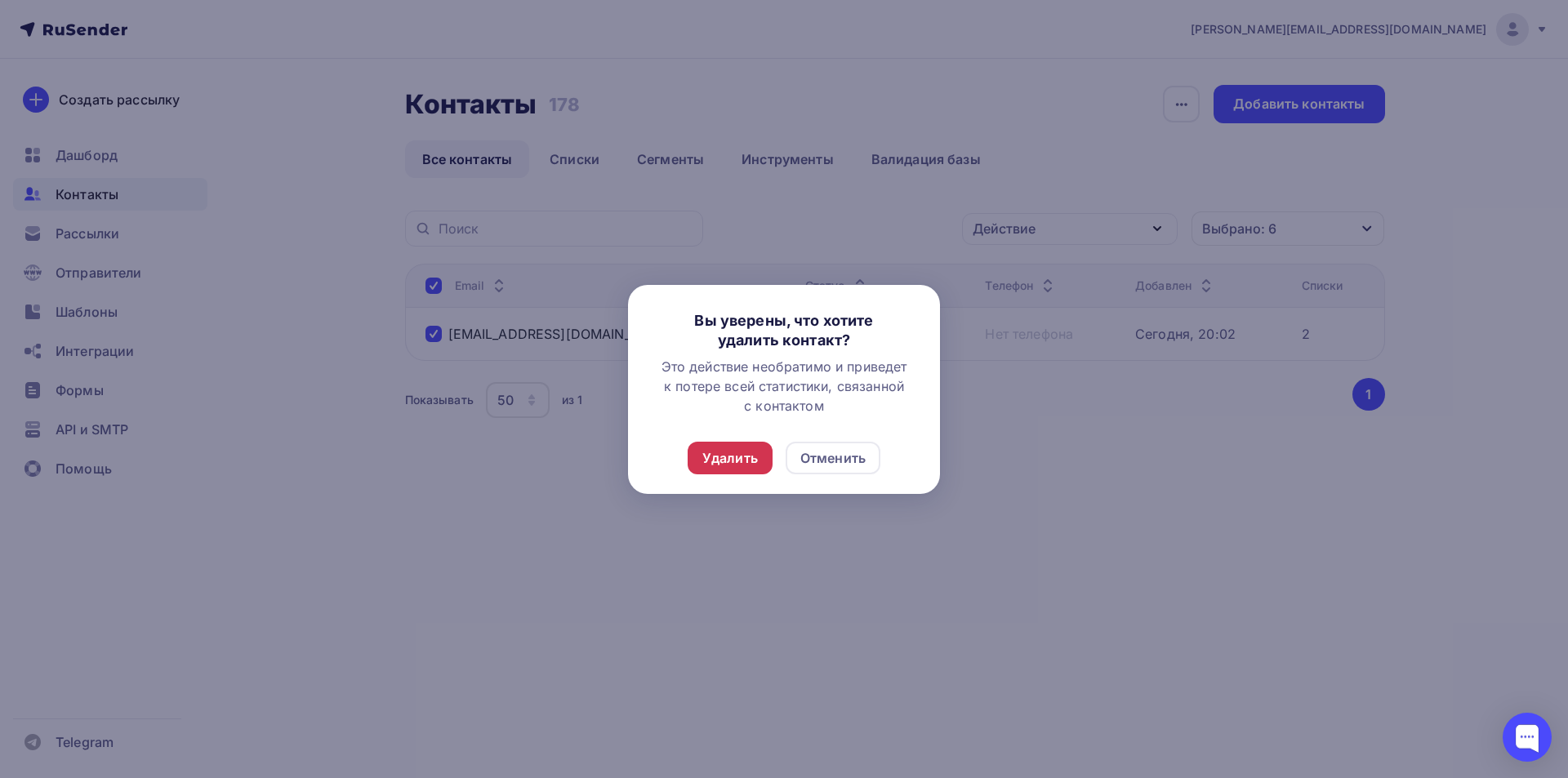
click at [723, 458] on div "Удалить" at bounding box center [730, 458] width 56 height 19
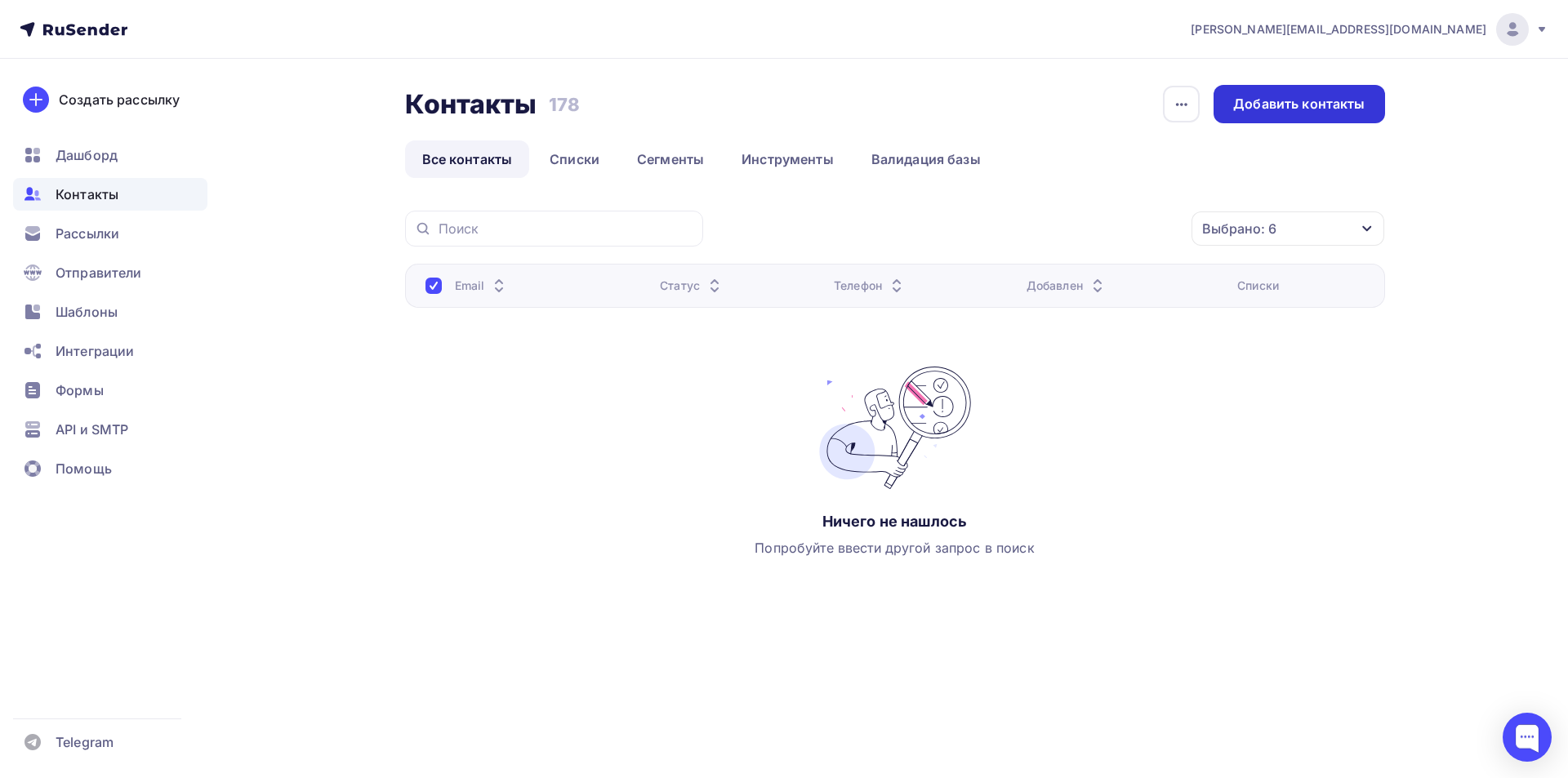
click at [1268, 116] on div "Добавить контакты" at bounding box center [1298, 103] width 171 height 38
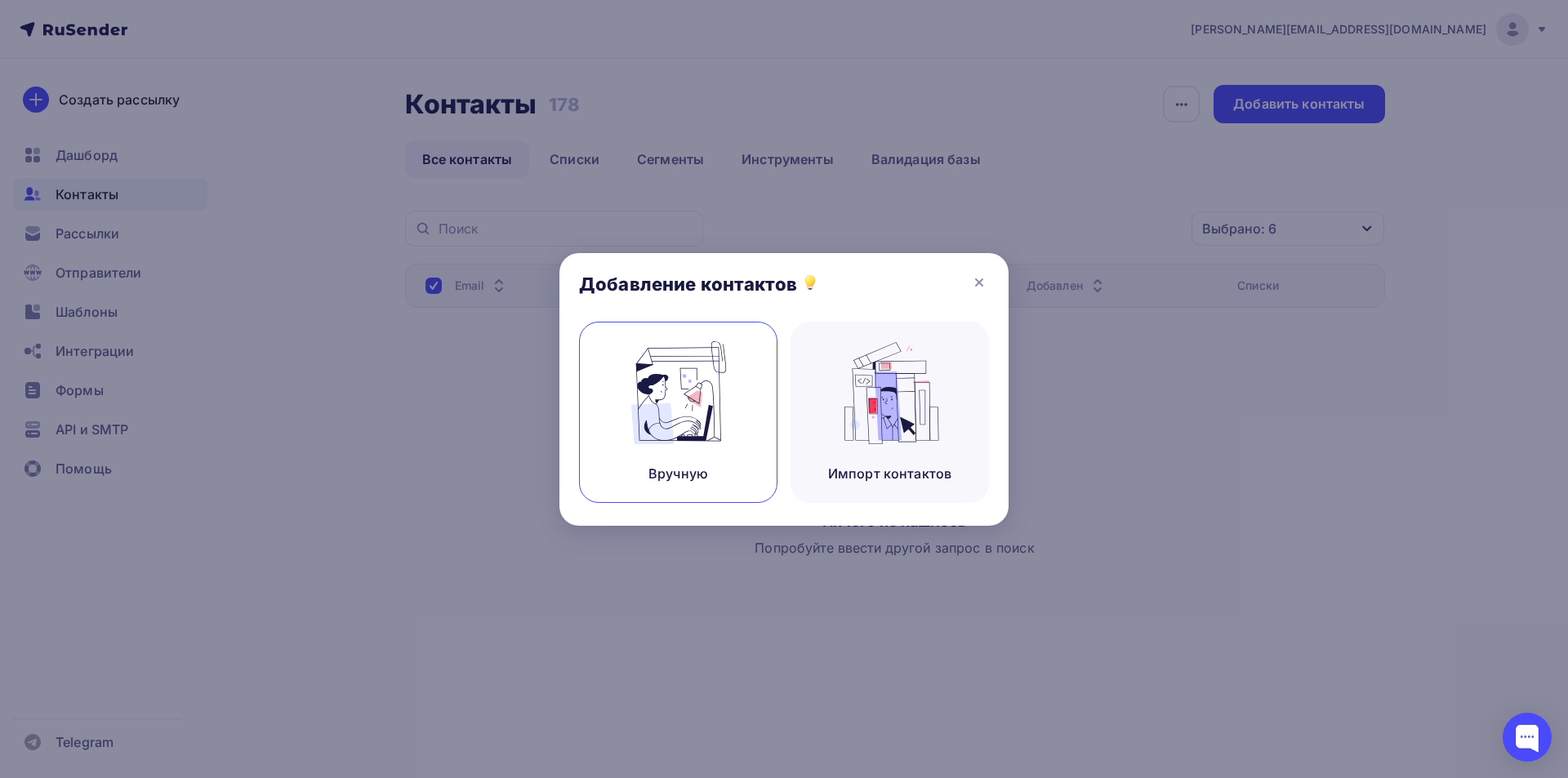
click at [704, 411] on img at bounding box center [678, 393] width 110 height 103
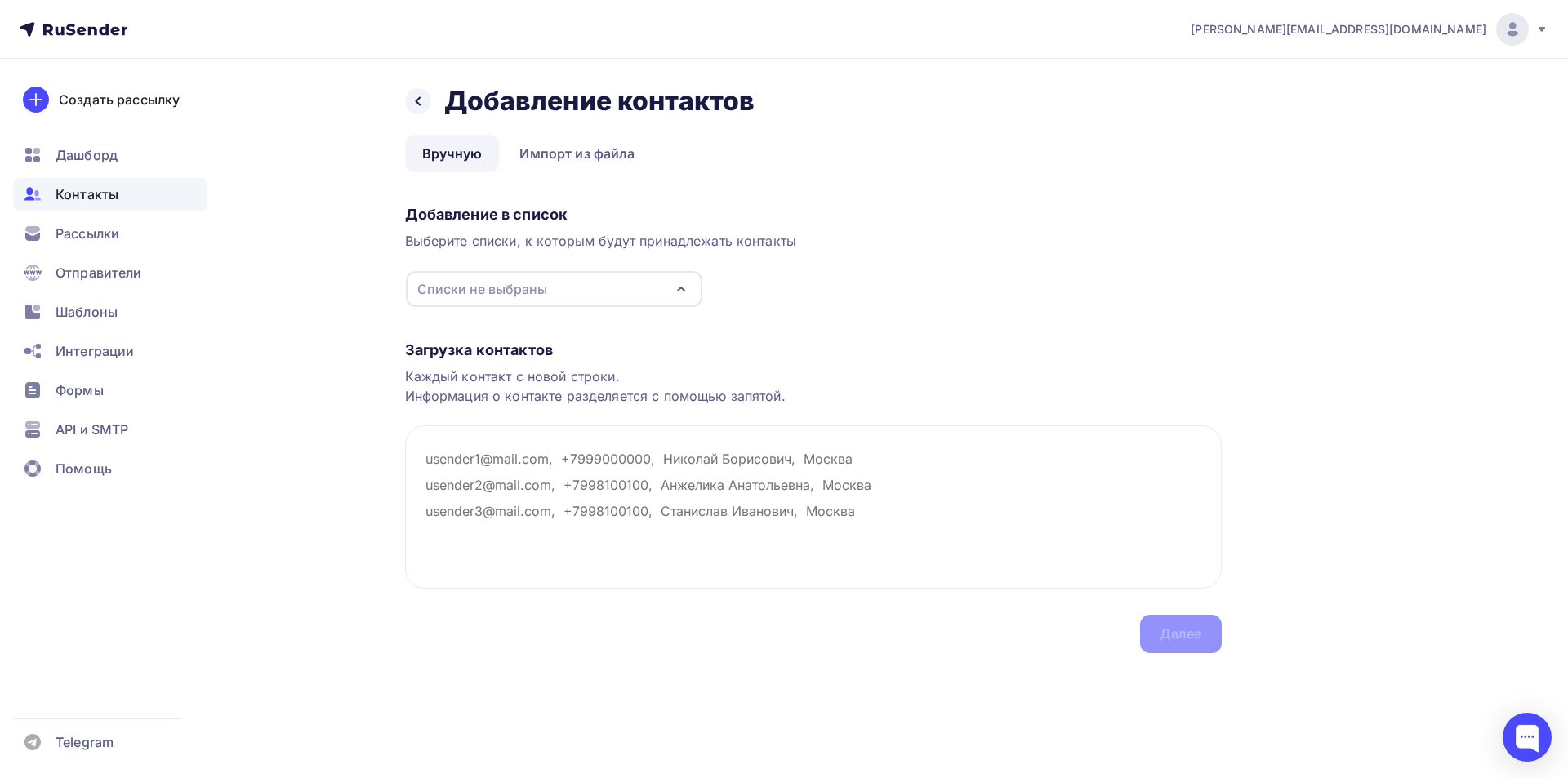
click at [501, 294] on div "Списки не выбраны" at bounding box center [482, 289] width 130 height 19
click at [453, 353] on div "2" at bounding box center [455, 350] width 8 height 19
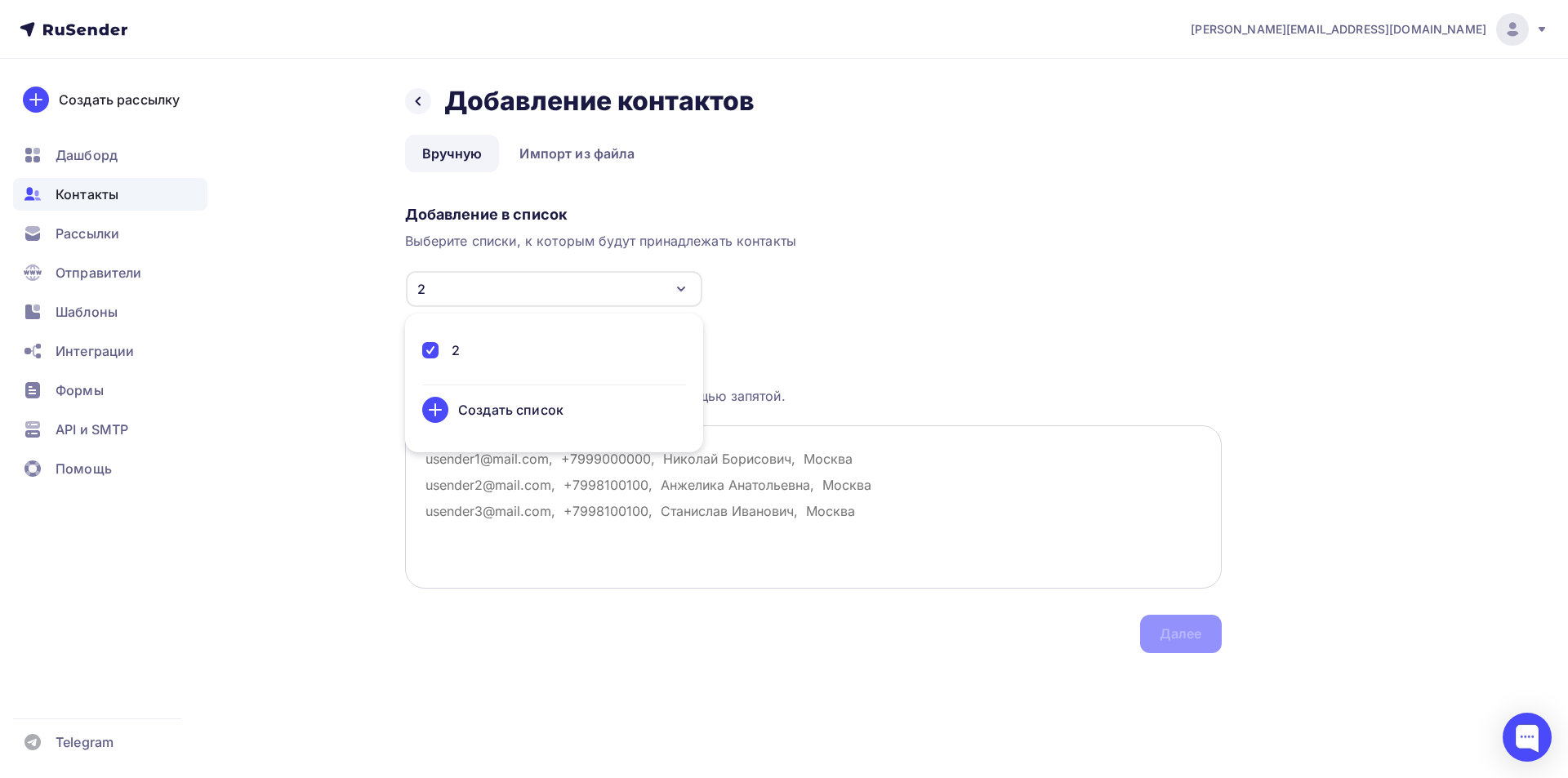
click at [515, 498] on textarea at bounding box center [813, 507] width 816 height 164
click at [452, 463] on textarea at bounding box center [813, 507] width 816 height 164
paste textarea "[EMAIL_ADDRESS][DOMAIN_NAME] [EMAIL_ADDRESS][DOMAIN_NAME]"
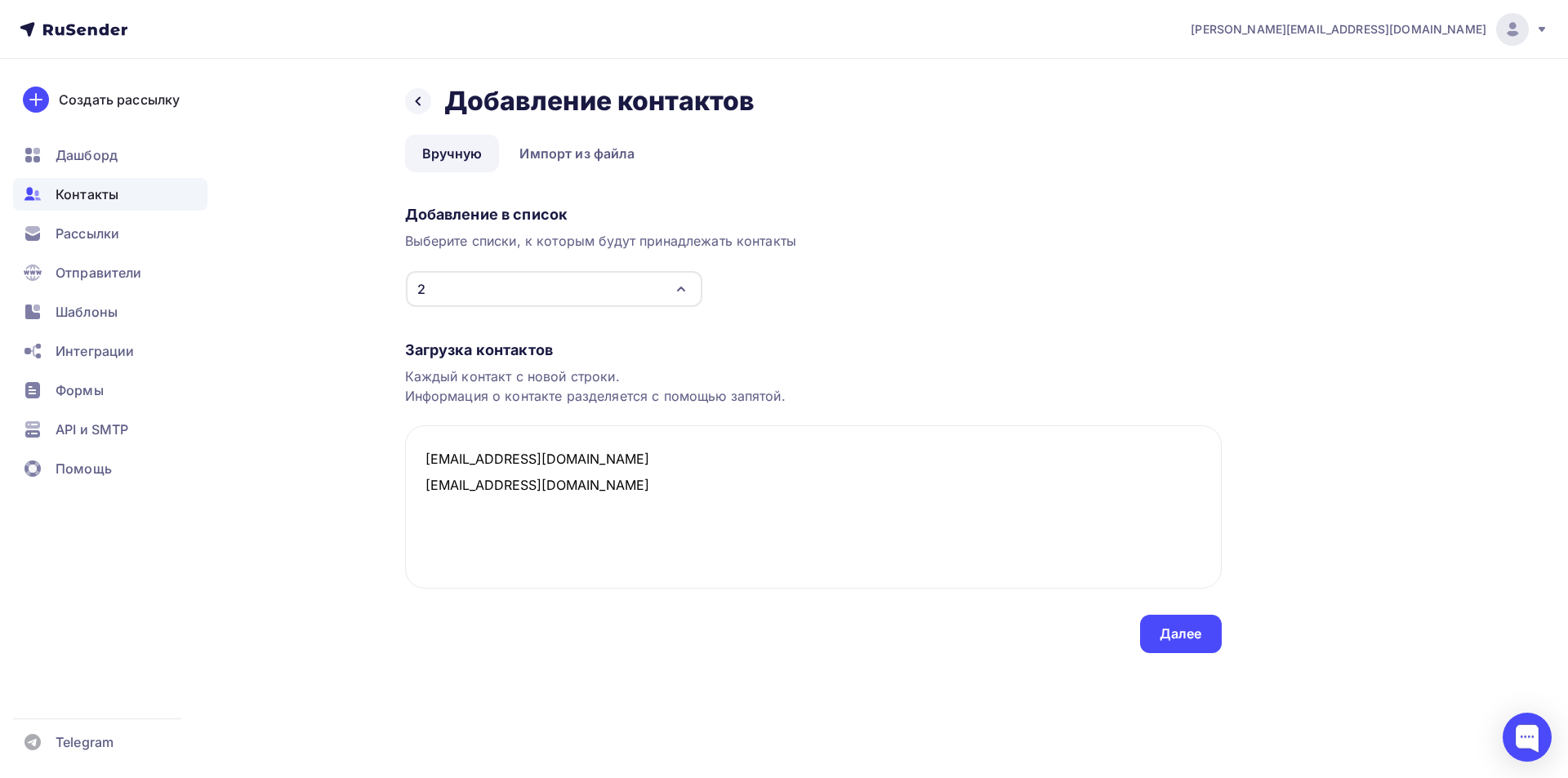
drag, startPoint x: 554, startPoint y: 489, endPoint x: 370, endPoint y: 469, distance: 185.1
click at [370, 469] on div "Назад Добавление контактов Добавление контактов Вручную Импорт из файла Вручную…" at bounding box center [784, 388] width 1338 height 660
click at [469, 466] on textarea "[EMAIL_ADDRESS][DOMAIN_NAME] [EMAIL_ADDRESS][DOMAIN_NAME]" at bounding box center [813, 507] width 816 height 164
drag, startPoint x: 425, startPoint y: 487, endPoint x: 677, endPoint y: 487, distance: 252.0
click at [677, 487] on textarea "[EMAIL_ADDRESS][DOMAIN_NAME] [EMAIL_ADDRESS][DOMAIN_NAME]" at bounding box center [813, 507] width 816 height 164
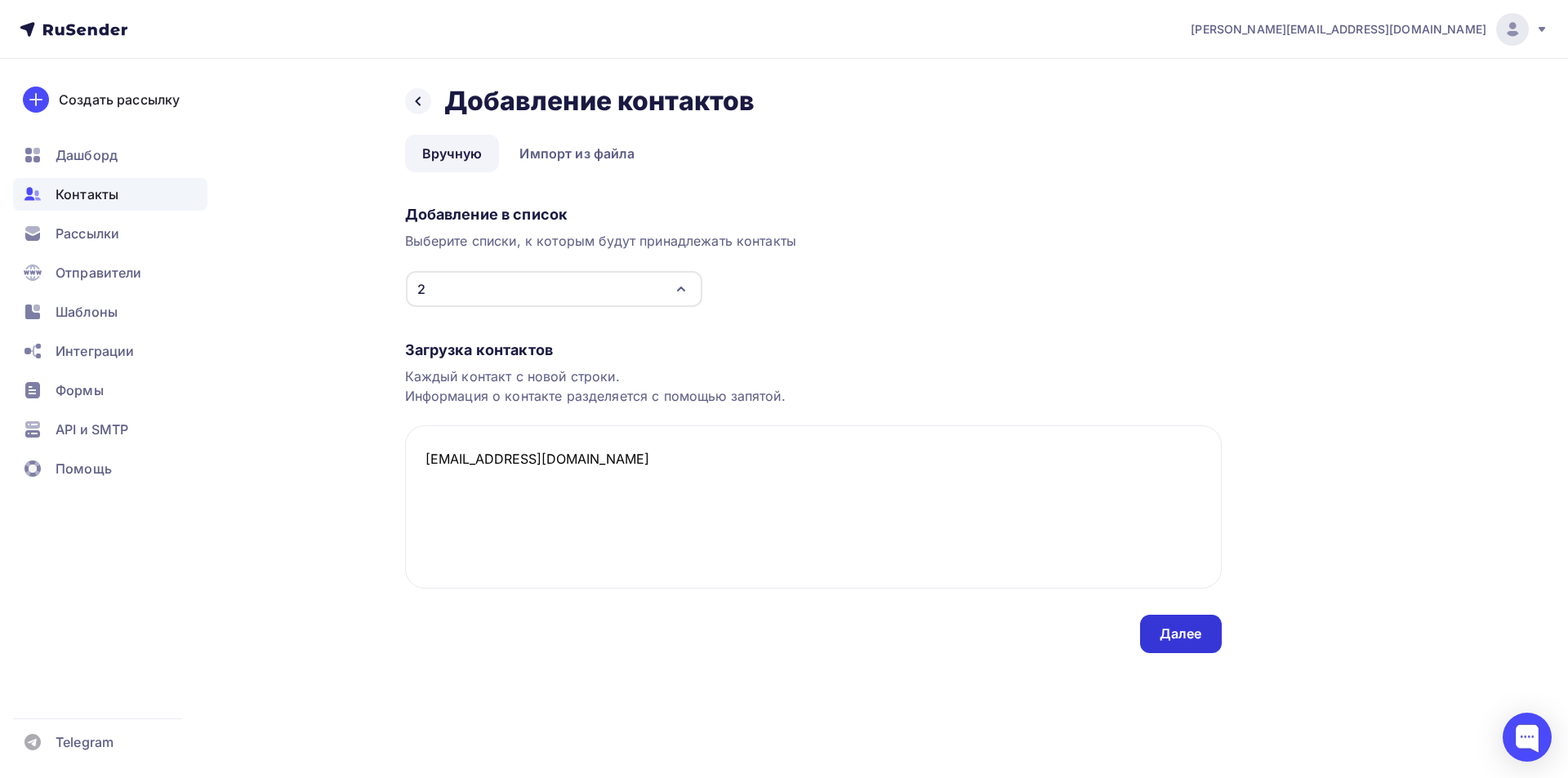
type textarea "[EMAIL_ADDRESS][DOMAIN_NAME]"
click at [1166, 627] on div "Далее" at bounding box center [1181, 633] width 42 height 19
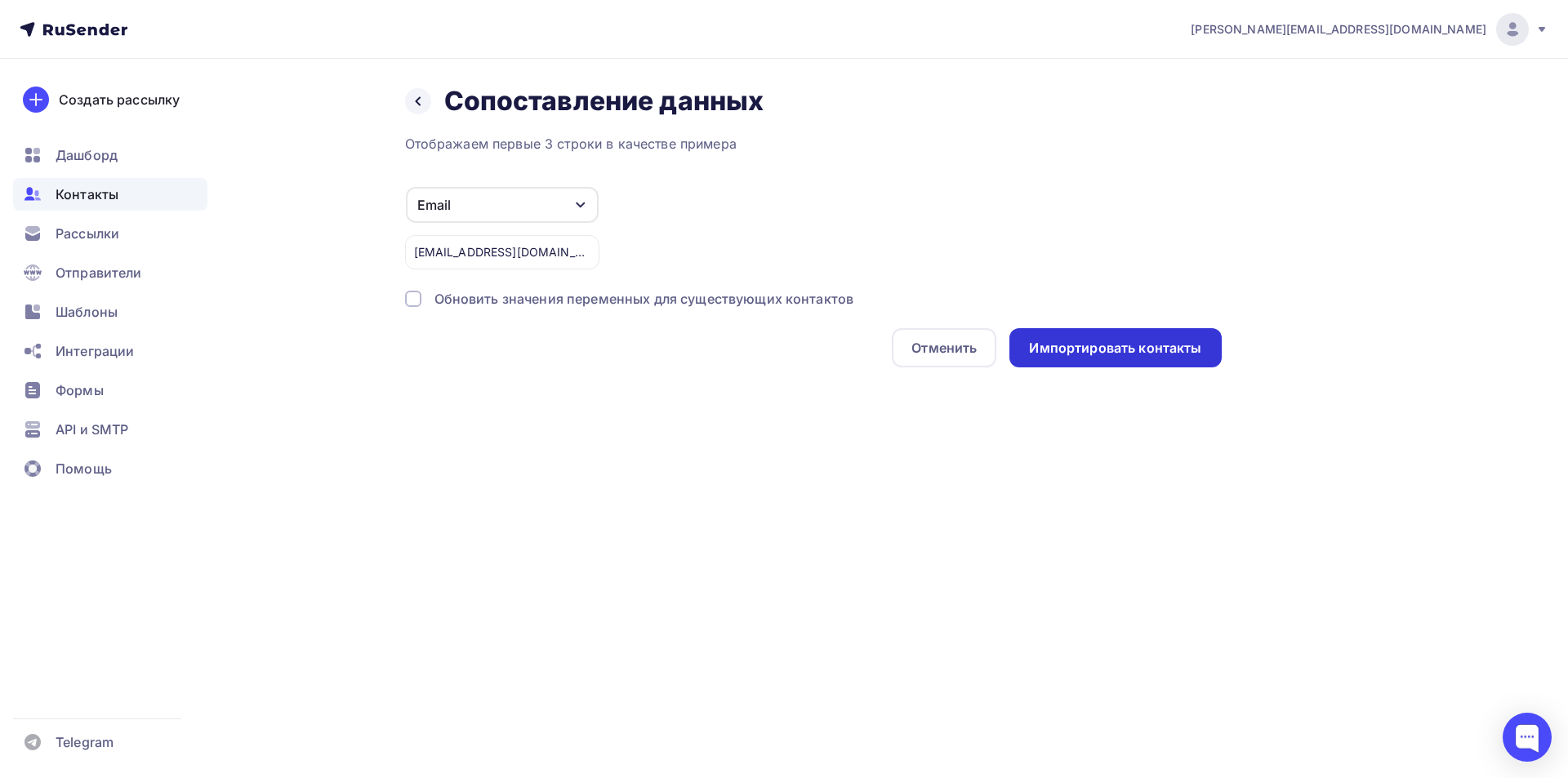
click at [1098, 356] on div "Импортировать контакты" at bounding box center [1115, 347] width 172 height 19
